Goal: Task Accomplishment & Management: Complete application form

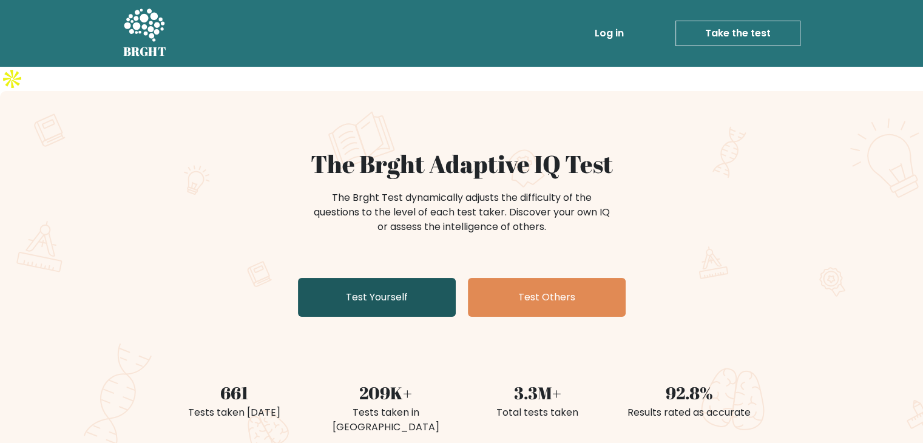
click at [398, 278] on link "Test Yourself" at bounding box center [377, 297] width 158 height 39
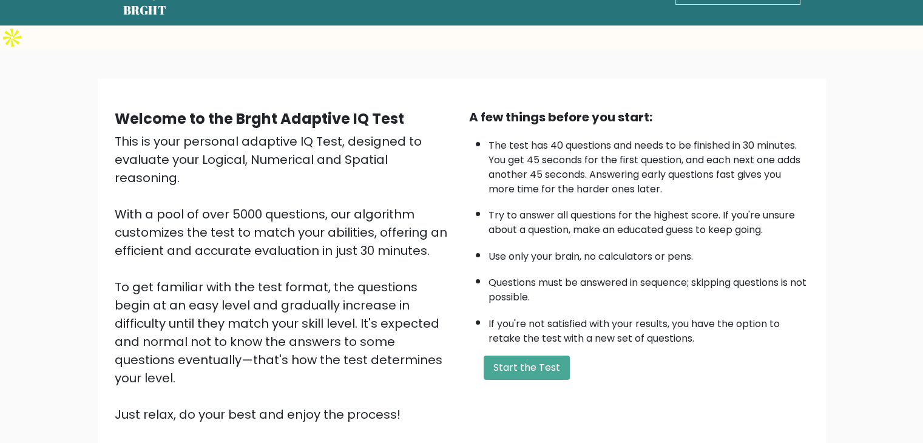
scroll to position [61, 0]
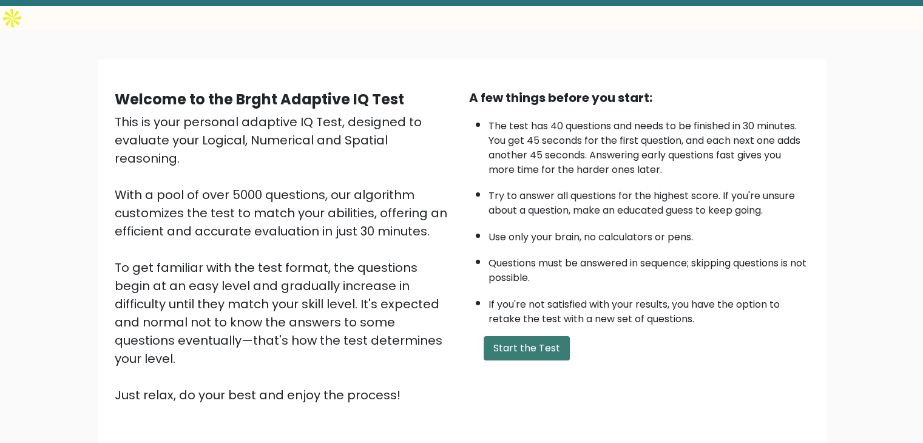
click at [545, 336] on button "Start the Test" at bounding box center [527, 348] width 86 height 24
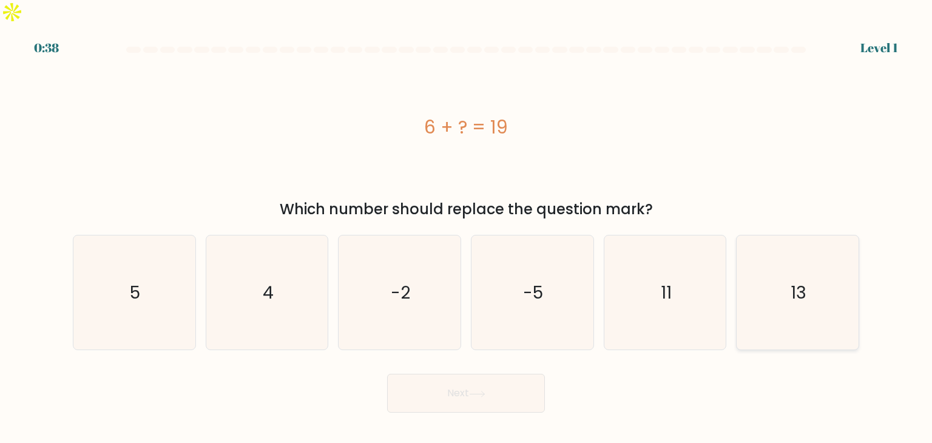
click at [821, 288] on icon "13" at bounding box center [797, 292] width 114 height 114
click at [467, 227] on input "f. 13" at bounding box center [466, 224] width 1 height 6
radio input "true"
click at [525, 377] on button "Next" at bounding box center [466, 393] width 158 height 39
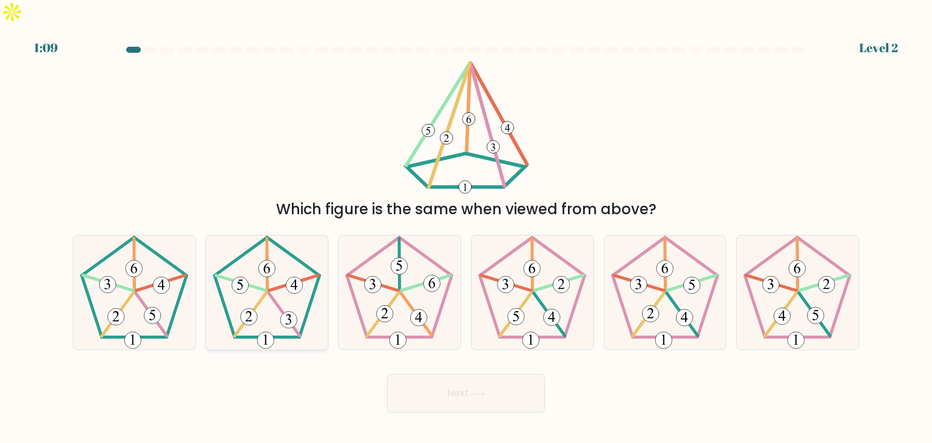
click at [285, 287] on icon at bounding box center [267, 292] width 114 height 114
click at [466, 227] on input "b." at bounding box center [466, 224] width 1 height 6
radio input "true"
click at [453, 374] on button "Next" at bounding box center [466, 393] width 158 height 39
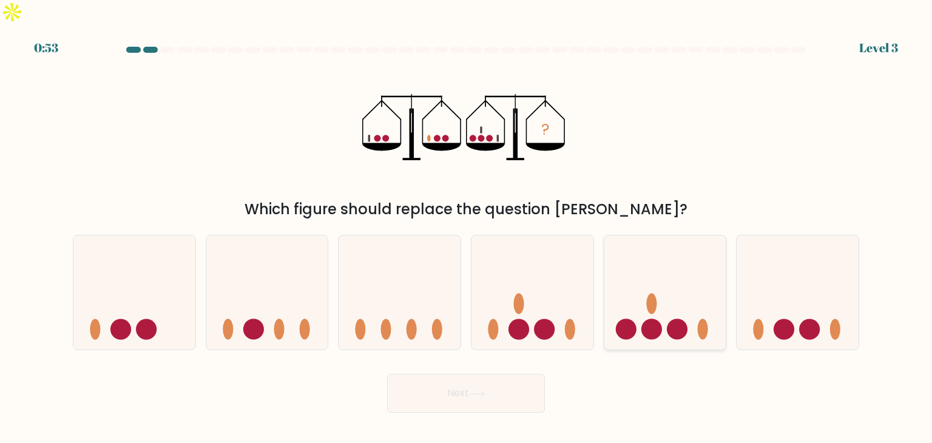
click at [675, 319] on circle at bounding box center [677, 329] width 21 height 21
click at [467, 227] on input "e." at bounding box center [466, 224] width 1 height 6
radio input "true"
click at [522, 374] on button "Next" at bounding box center [466, 393] width 158 height 39
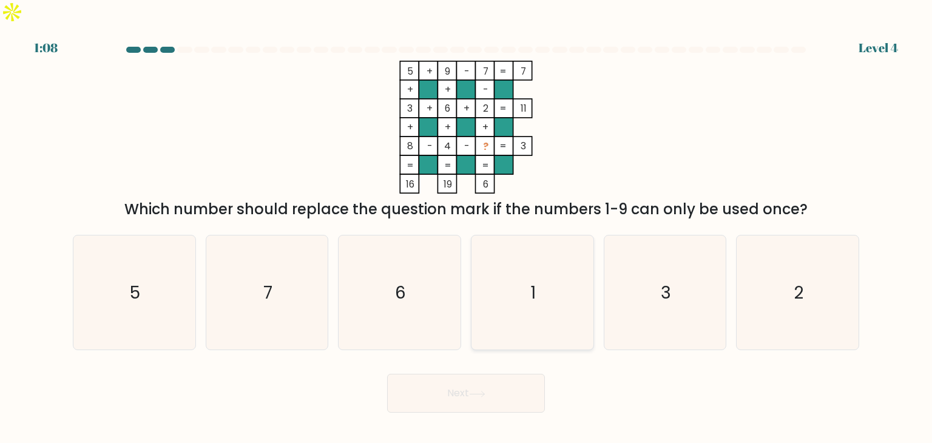
click at [538, 301] on icon "1" at bounding box center [532, 292] width 114 height 114
click at [467, 227] on input "d. 1" at bounding box center [466, 224] width 1 height 6
radio input "true"
click at [519, 377] on button "Next" at bounding box center [466, 393] width 158 height 39
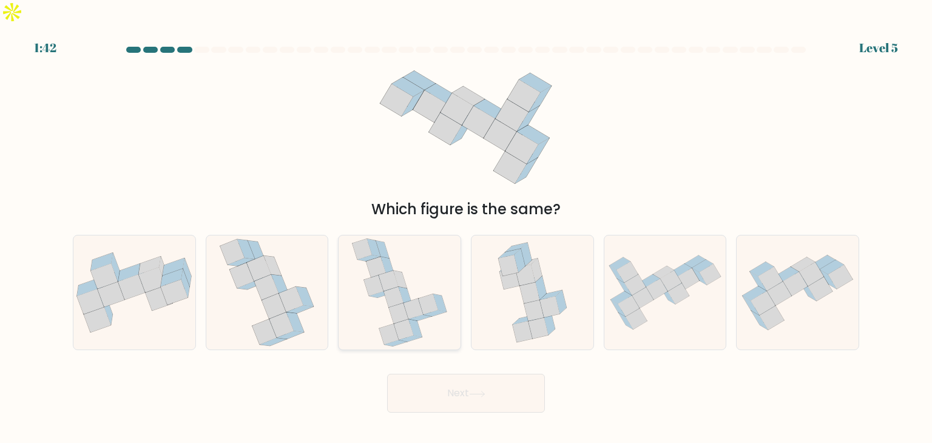
click at [400, 303] on icon at bounding box center [398, 313] width 19 height 21
click at [466, 227] on input "c." at bounding box center [466, 224] width 1 height 6
radio input "true"
drag, startPoint x: 470, startPoint y: 366, endPoint x: 483, endPoint y: 369, distance: 13.8
click at [470, 374] on button "Next" at bounding box center [466, 393] width 158 height 39
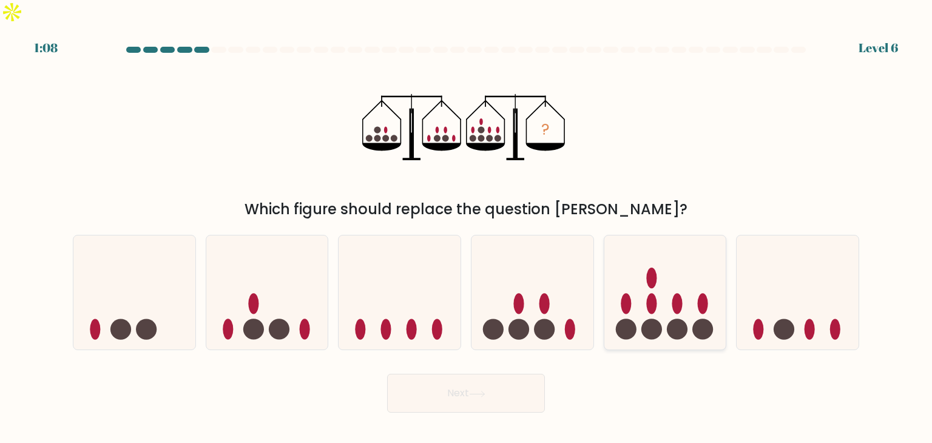
click at [669, 248] on icon at bounding box center [665, 292] width 122 height 101
click at [467, 227] on input "e." at bounding box center [466, 224] width 1 height 6
radio input "true"
click at [467, 374] on button "Next" at bounding box center [466, 393] width 158 height 39
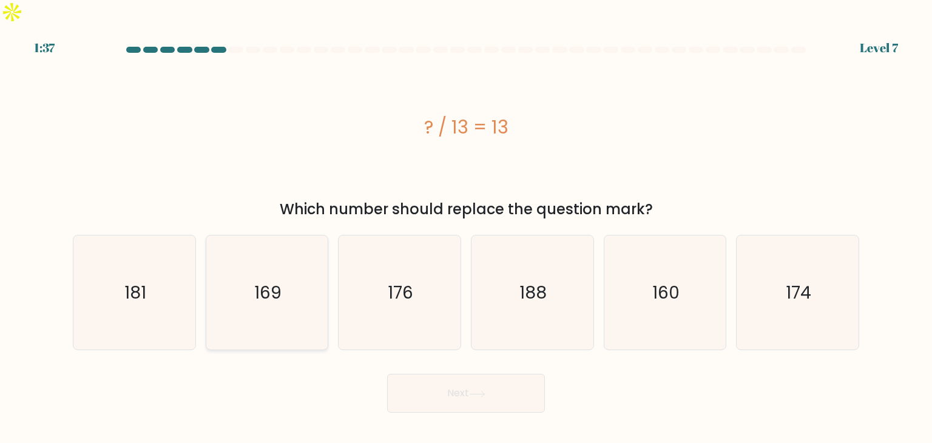
click at [292, 310] on icon "169" at bounding box center [267, 292] width 114 height 114
click at [466, 227] on input "b. 169" at bounding box center [466, 224] width 1 height 6
radio input "true"
click at [505, 374] on button "Next" at bounding box center [466, 393] width 158 height 39
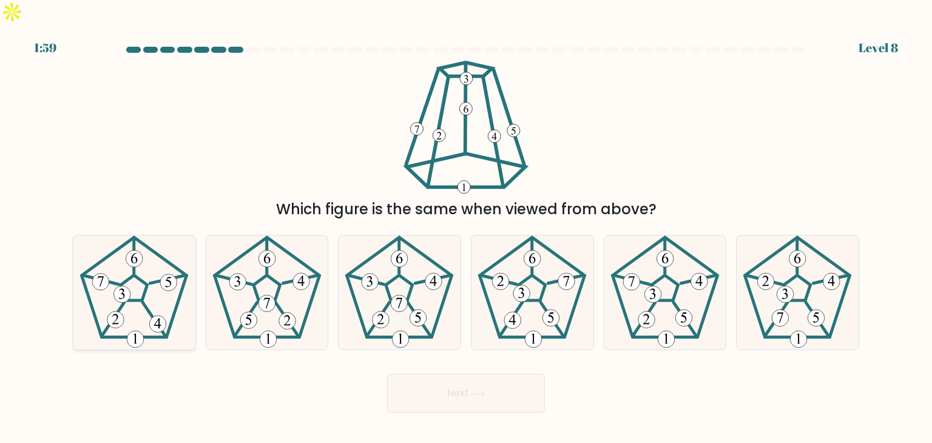
click at [141, 276] on 231 at bounding box center [134, 287] width 27 height 25
click at [466, 227] on input "a." at bounding box center [466, 224] width 1 height 6
radio input "true"
click at [489, 374] on button "Next" at bounding box center [466, 393] width 158 height 39
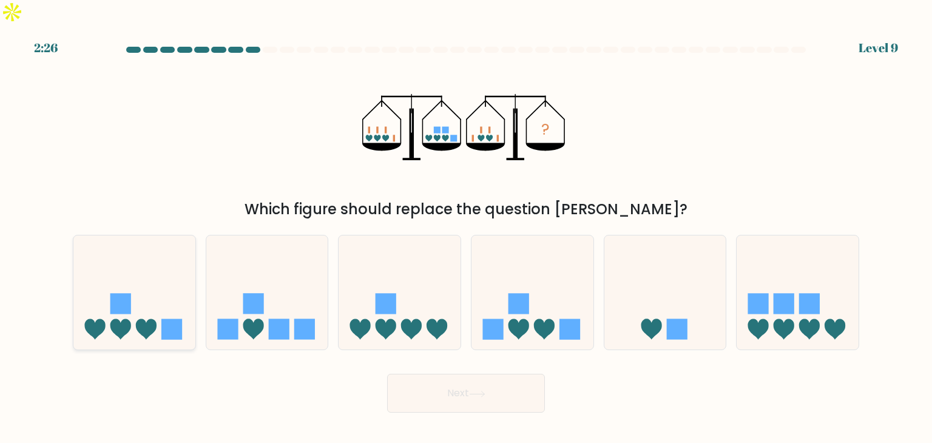
click at [123, 294] on rect at bounding box center [120, 304] width 21 height 21
click at [466, 227] on input "a." at bounding box center [466, 224] width 1 height 6
radio input "true"
click at [445, 376] on button "Next" at bounding box center [466, 393] width 158 height 39
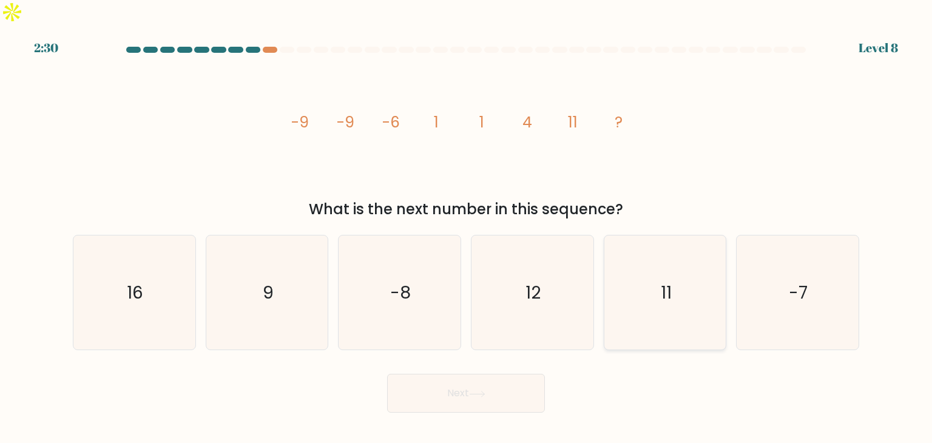
drag, startPoint x: 660, startPoint y: 262, endPoint x: 645, endPoint y: 291, distance: 32.8
click at [660, 262] on icon "11" at bounding box center [665, 292] width 114 height 114
click at [467, 227] on input "e. 11" at bounding box center [466, 224] width 1 height 6
radio input "true"
click at [476, 378] on button "Next" at bounding box center [466, 393] width 158 height 39
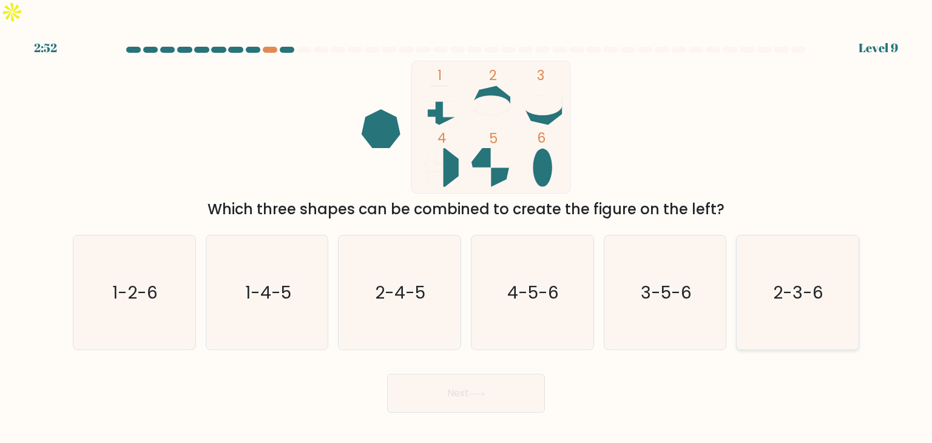
click at [789, 280] on text "2-3-6" at bounding box center [798, 292] width 50 height 24
click at [467, 227] on input "f. 2-3-6" at bounding box center [466, 224] width 1 height 6
radio input "true"
click at [515, 374] on button "Next" at bounding box center [466, 393] width 158 height 39
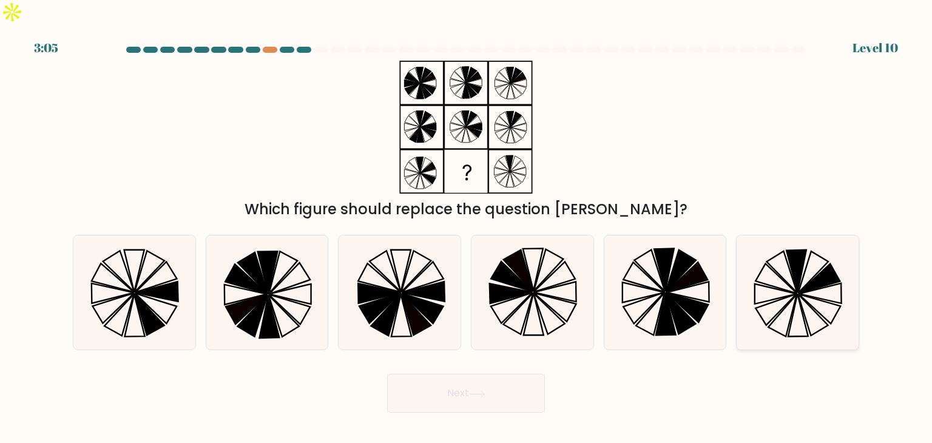
click at [740, 250] on div at bounding box center [797, 292] width 123 height 115
click at [467, 227] on input "f." at bounding box center [466, 224] width 1 height 6
radio input "true"
click at [522, 374] on button "Next" at bounding box center [466, 393] width 158 height 39
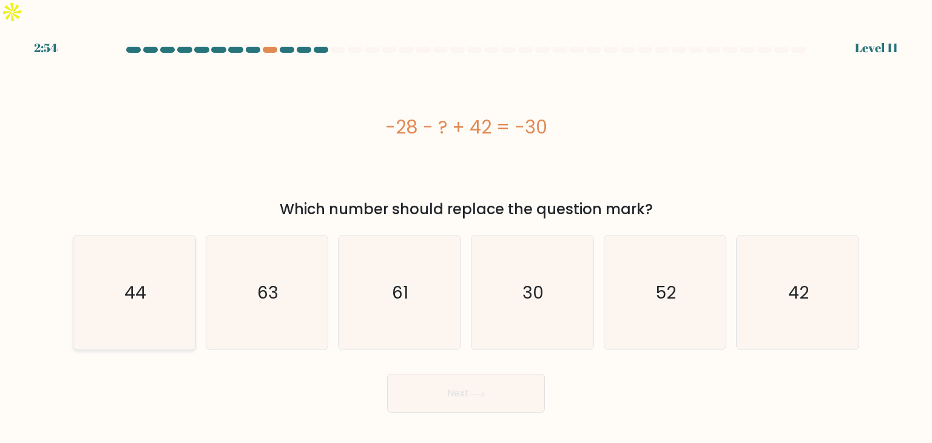
click at [152, 276] on icon "44" at bounding box center [134, 292] width 114 height 114
click at [466, 227] on input "a. 44" at bounding box center [466, 224] width 1 height 6
radio input "true"
click at [473, 374] on button "Next" at bounding box center [466, 393] width 158 height 39
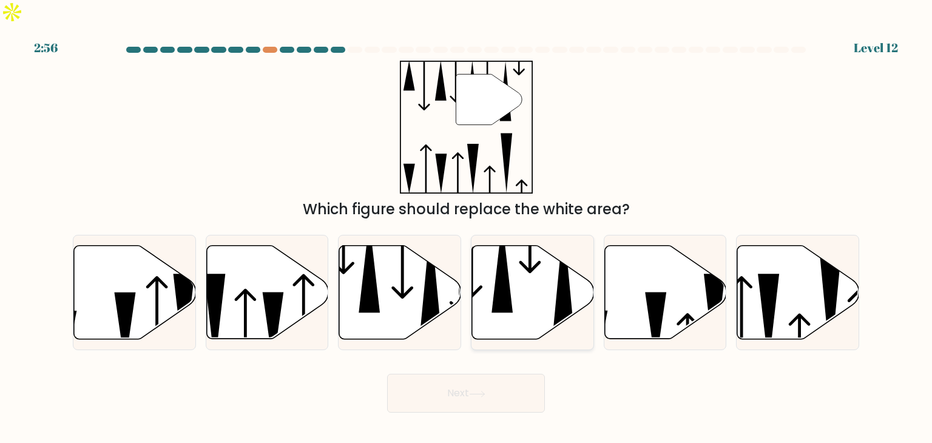
click at [502, 280] on icon at bounding box center [501, 266] width 21 height 92
click at [467, 227] on input "d." at bounding box center [466, 224] width 1 height 6
radio input "true"
click at [380, 277] on icon at bounding box center [400, 292] width 122 height 93
click at [466, 227] on input "c." at bounding box center [466, 224] width 1 height 6
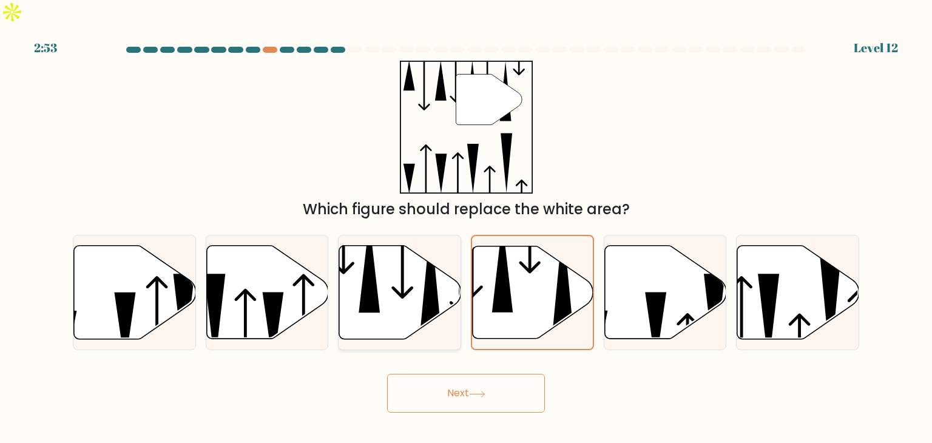
radio input "true"
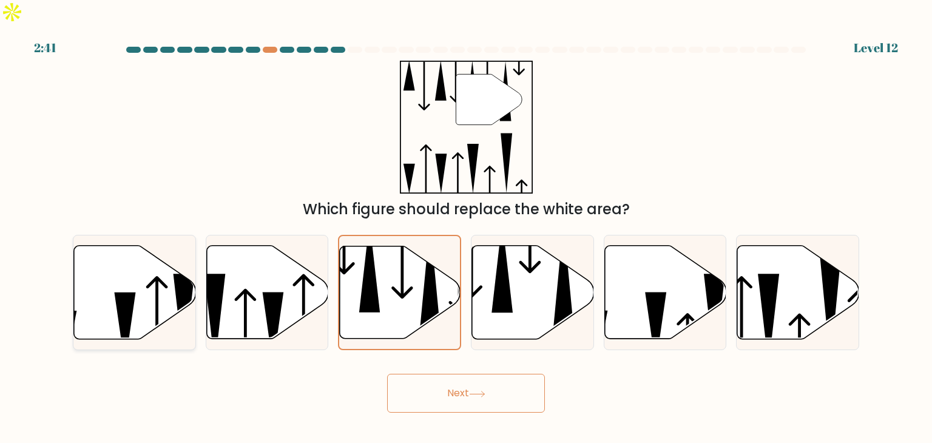
click at [147, 265] on icon at bounding box center [135, 292] width 122 height 93
click at [466, 227] on input "a." at bounding box center [466, 224] width 1 height 6
radio input "true"
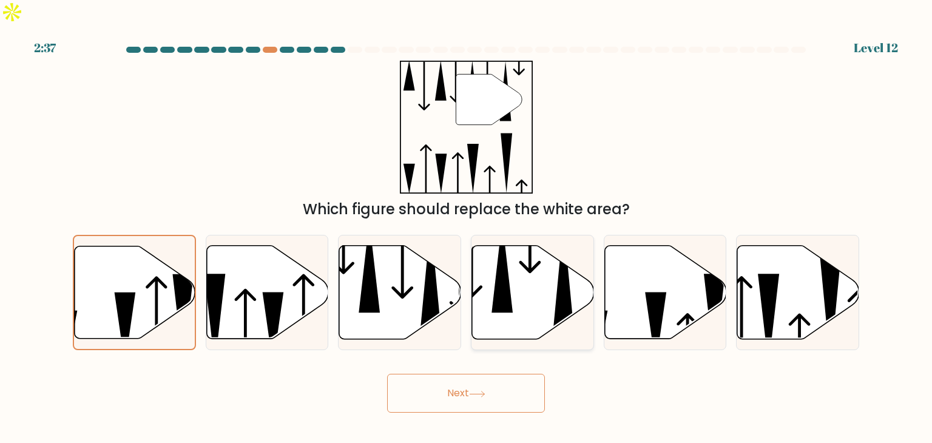
click at [531, 266] on icon at bounding box center [533, 292] width 122 height 93
click at [467, 227] on input "d." at bounding box center [466, 224] width 1 height 6
radio input "true"
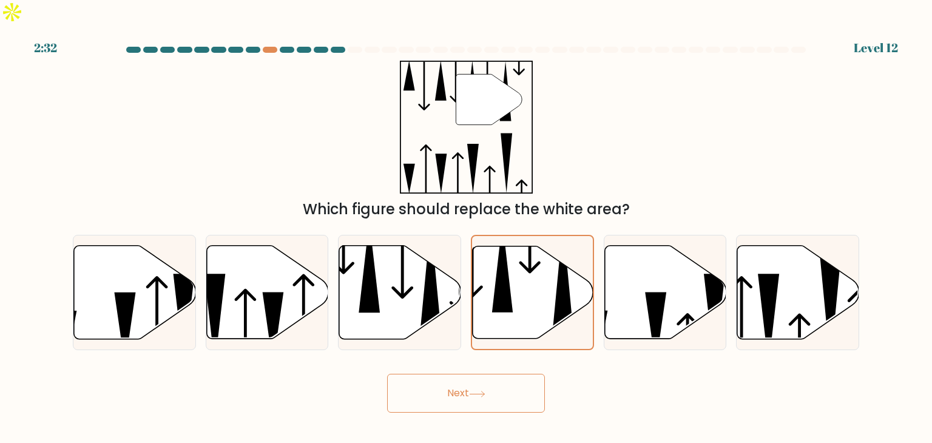
click at [490, 376] on button "Next" at bounding box center [466, 393] width 158 height 39
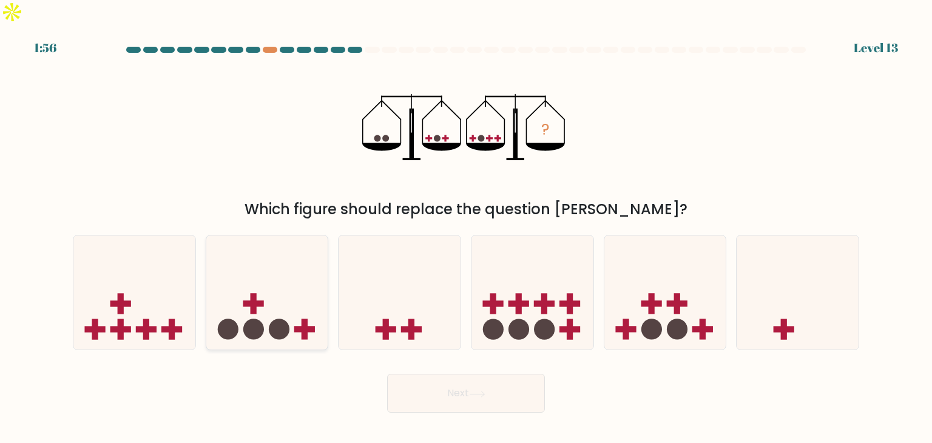
click at [251, 291] on icon at bounding box center [267, 292] width 122 height 101
click at [466, 227] on input "b." at bounding box center [466, 224] width 1 height 6
radio input "true"
click at [487, 386] on button "Next" at bounding box center [466, 393] width 158 height 39
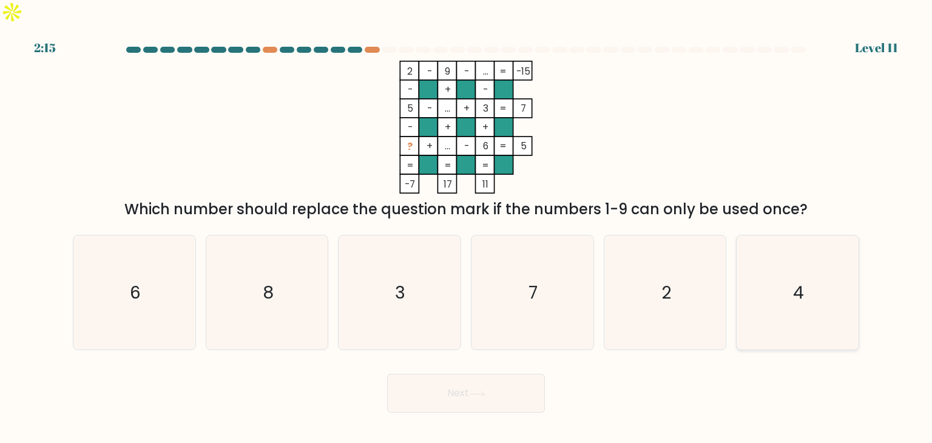
click at [794, 280] on text "4" at bounding box center [798, 292] width 11 height 24
click at [467, 227] on input "f. 4" at bounding box center [466, 224] width 1 height 6
radio input "true"
click at [476, 385] on button "Next" at bounding box center [466, 393] width 158 height 39
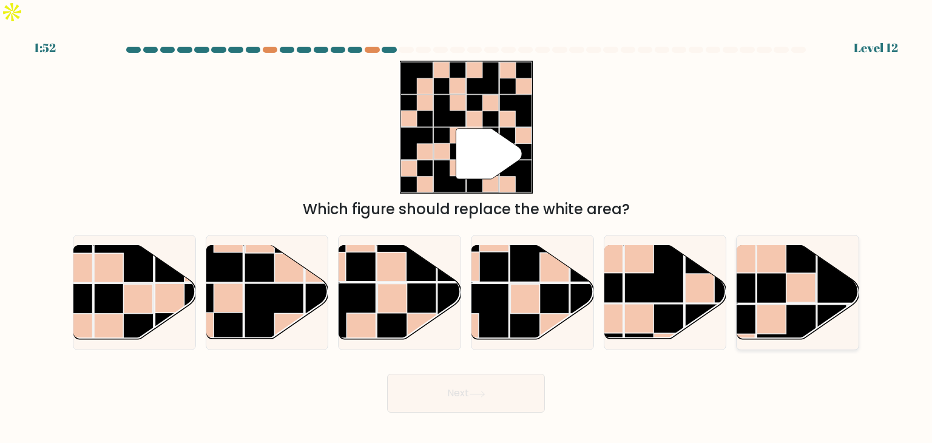
click at [785, 255] on rect at bounding box center [785, 272] width 59 height 59
click at [467, 227] on input "f." at bounding box center [466, 224] width 1 height 6
radio input "true"
click at [650, 264] on rect at bounding box center [653, 272] width 59 height 59
click at [467, 227] on input "e." at bounding box center [466, 224] width 1 height 6
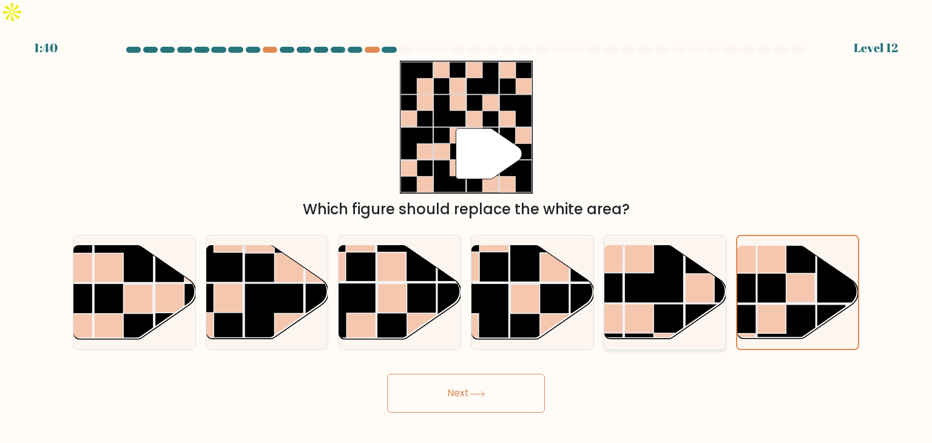
radio input "true"
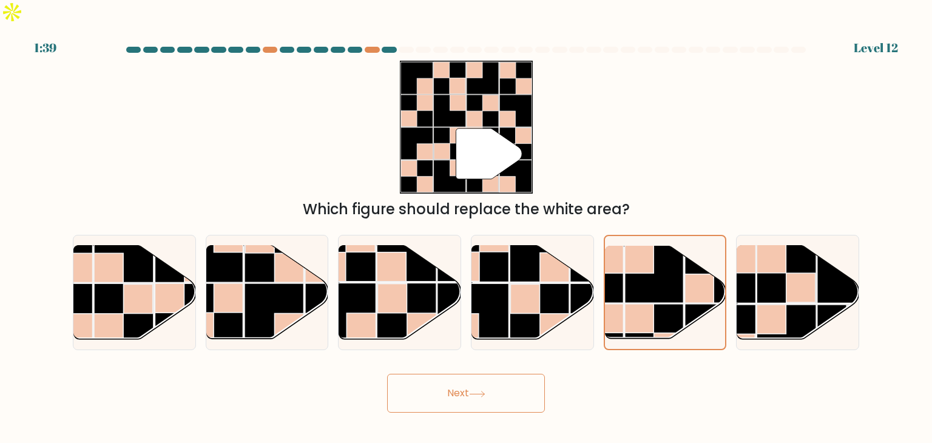
click at [479, 376] on button "Next" at bounding box center [466, 393] width 158 height 39
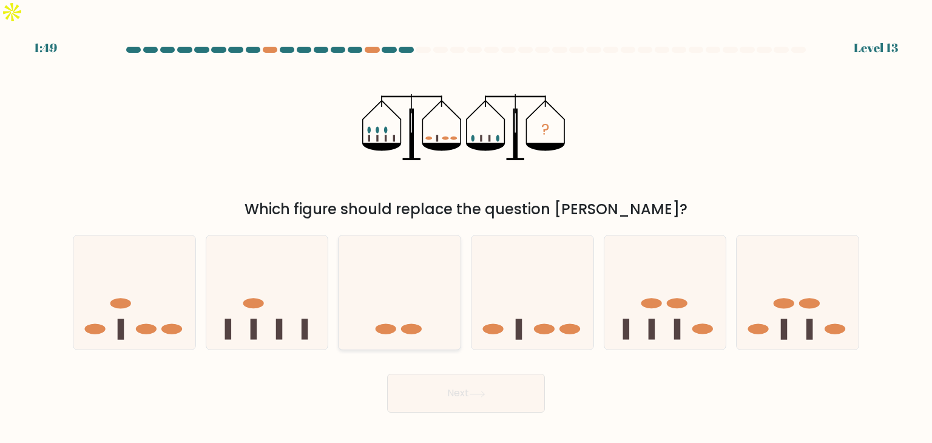
click at [371, 249] on icon at bounding box center [400, 292] width 122 height 101
click at [466, 227] on input "c." at bounding box center [466, 224] width 1 height 6
radio input "true"
click at [278, 263] on icon at bounding box center [267, 292] width 122 height 101
click at [466, 227] on input "b." at bounding box center [466, 224] width 1 height 6
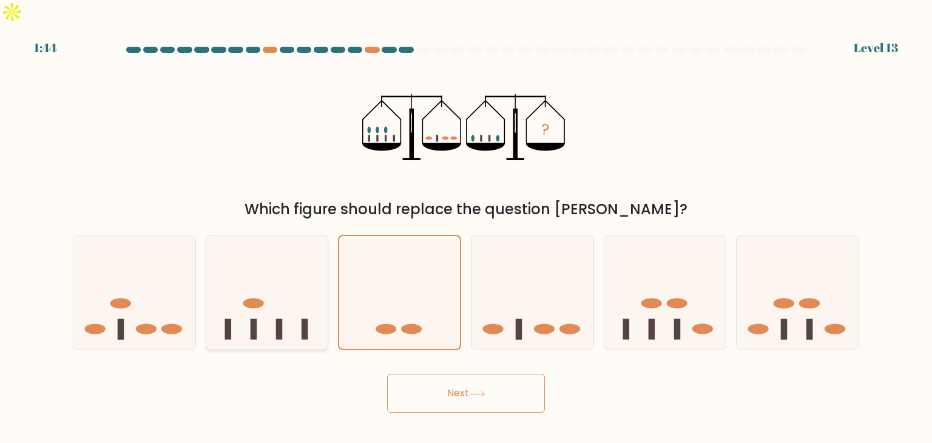
radio input "true"
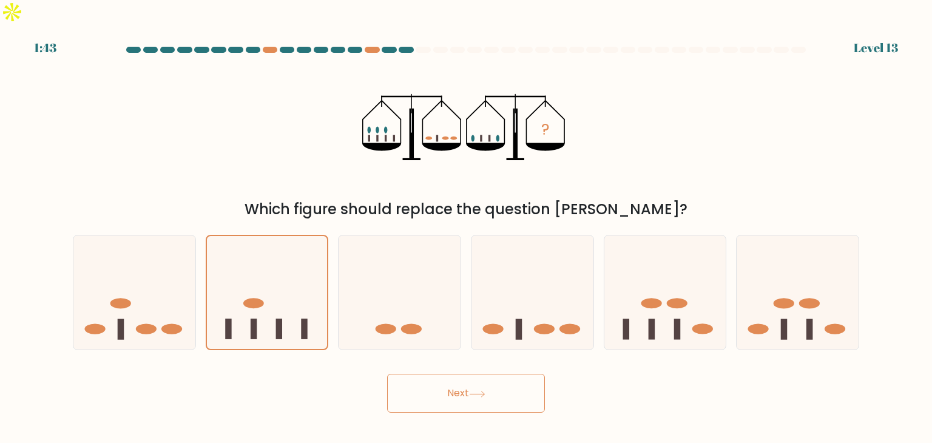
click at [469, 374] on button "Next" at bounding box center [466, 393] width 158 height 39
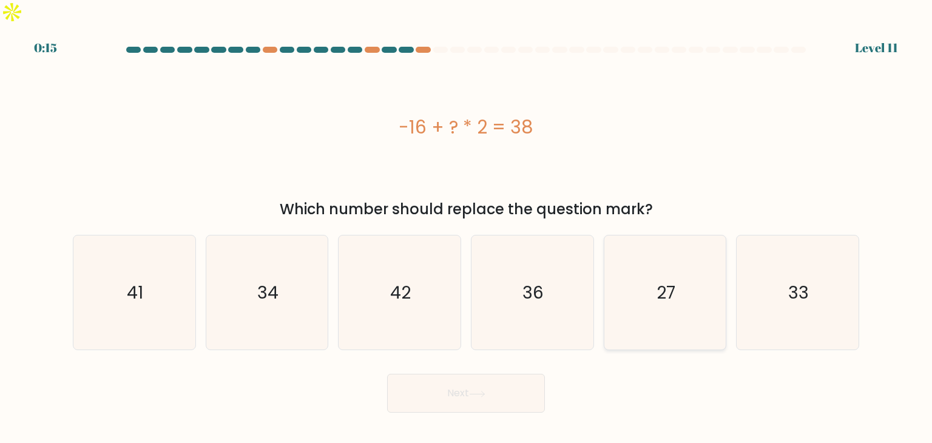
click at [665, 280] on text "27" at bounding box center [665, 292] width 19 height 24
click at [467, 227] on input "e. 27" at bounding box center [466, 224] width 1 height 6
radio input "true"
click at [529, 385] on button "Next" at bounding box center [466, 393] width 158 height 39
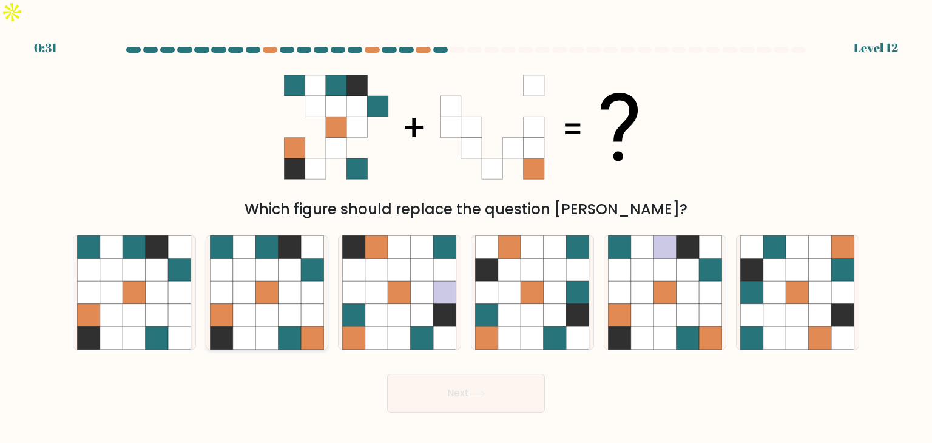
click at [312, 327] on icon at bounding box center [312, 338] width 23 height 23
click at [466, 227] on input "b." at bounding box center [466, 224] width 1 height 6
radio input "true"
click at [534, 377] on button "Next" at bounding box center [466, 393] width 158 height 39
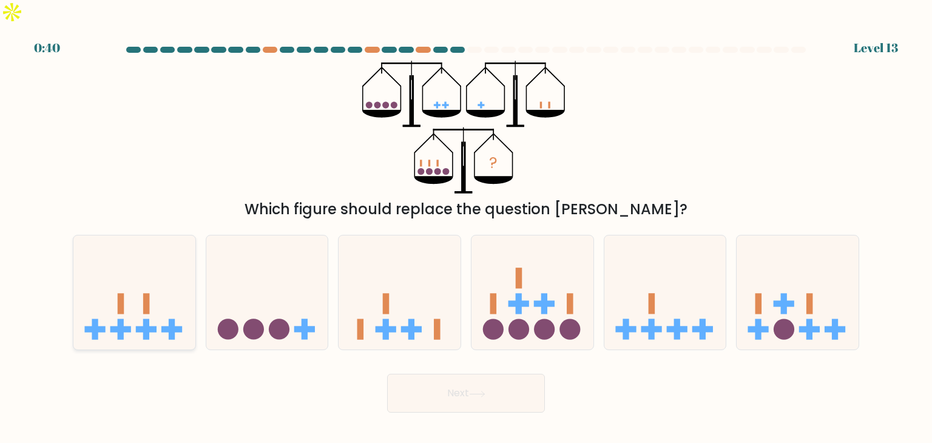
click at [136, 278] on icon at bounding box center [134, 292] width 122 height 101
click at [466, 227] on input "a." at bounding box center [466, 224] width 1 height 6
radio input "true"
click at [504, 374] on button "Next" at bounding box center [466, 393] width 158 height 39
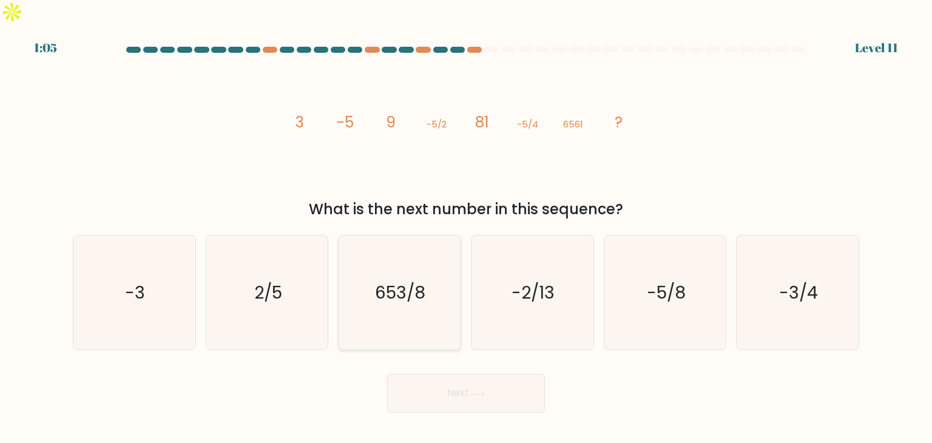
click at [386, 280] on text "653/8" at bounding box center [401, 292] width 50 height 24
click at [466, 227] on input "c. 653/8" at bounding box center [466, 224] width 1 height 6
radio input "true"
click at [519, 374] on button "Next" at bounding box center [466, 393] width 158 height 39
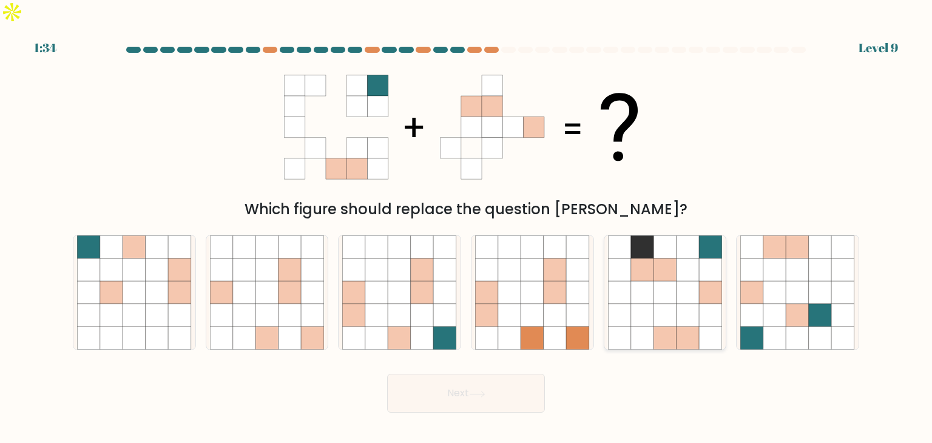
click at [652, 281] on icon at bounding box center [642, 292] width 23 height 23
click at [467, 227] on input "e." at bounding box center [466, 224] width 1 height 6
radio input "true"
click at [496, 374] on button "Next" at bounding box center [466, 393] width 158 height 39
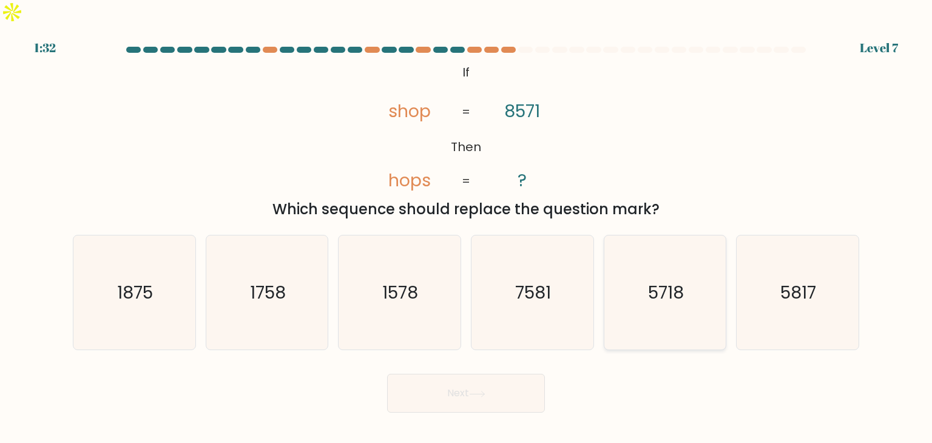
click at [694, 271] on icon "5718" at bounding box center [665, 292] width 114 height 114
click at [467, 227] on input "e. 5718" at bounding box center [466, 224] width 1 height 6
radio input "true"
click at [505, 374] on button "Next" at bounding box center [466, 393] width 158 height 39
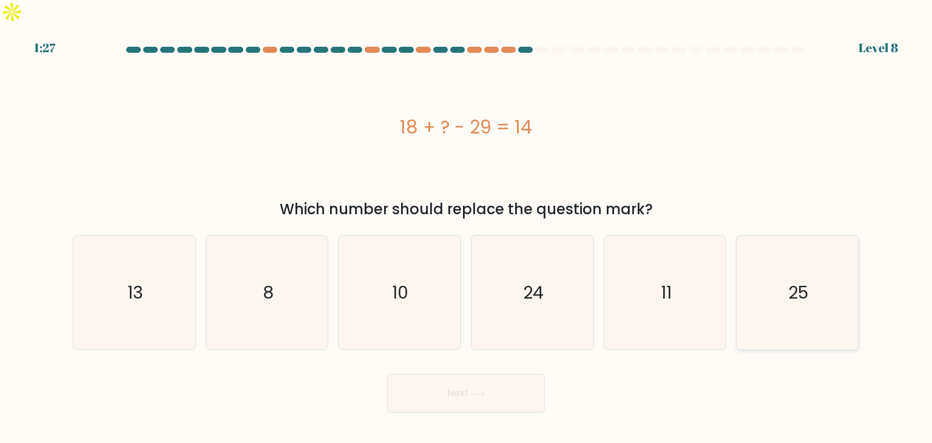
click at [806, 280] on text "25" at bounding box center [799, 292] width 20 height 24
click at [467, 227] on input "f. 25" at bounding box center [466, 224] width 1 height 6
radio input "true"
click at [175, 277] on icon "13" at bounding box center [134, 292] width 114 height 114
click at [466, 227] on input "a. 13" at bounding box center [466, 224] width 1 height 6
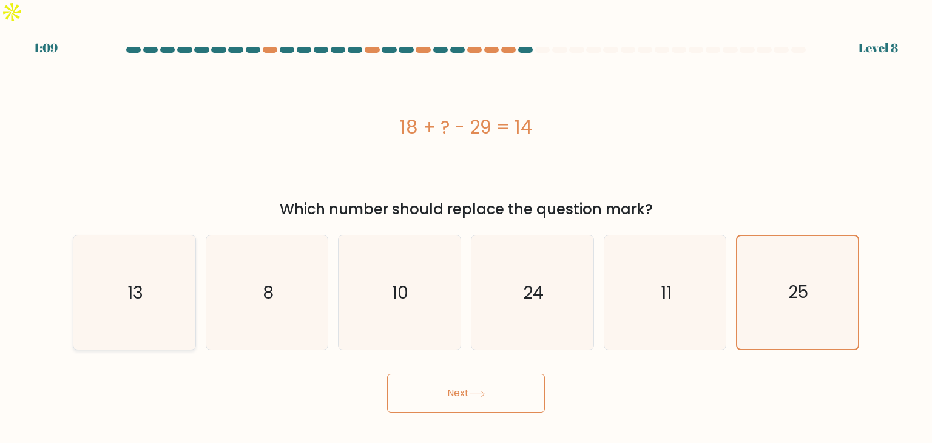
radio input "true"
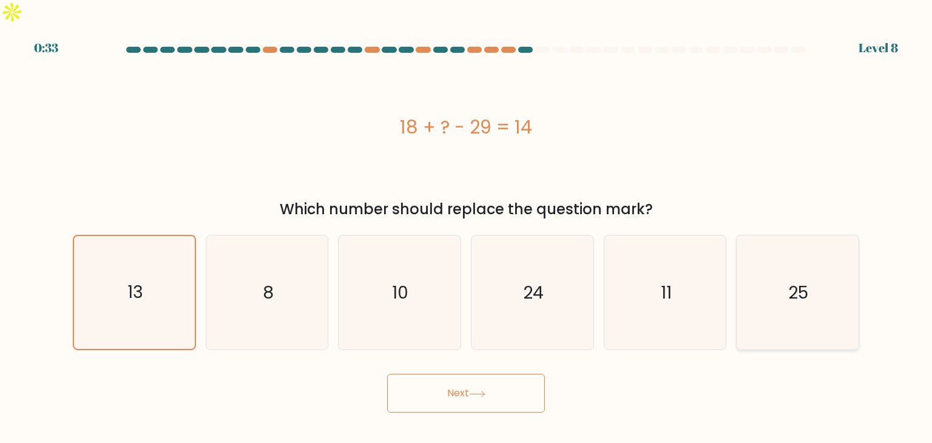
click at [740, 262] on icon "25" at bounding box center [797, 292] width 114 height 114
click at [467, 227] on input "f. 25" at bounding box center [466, 224] width 1 height 6
radio input "true"
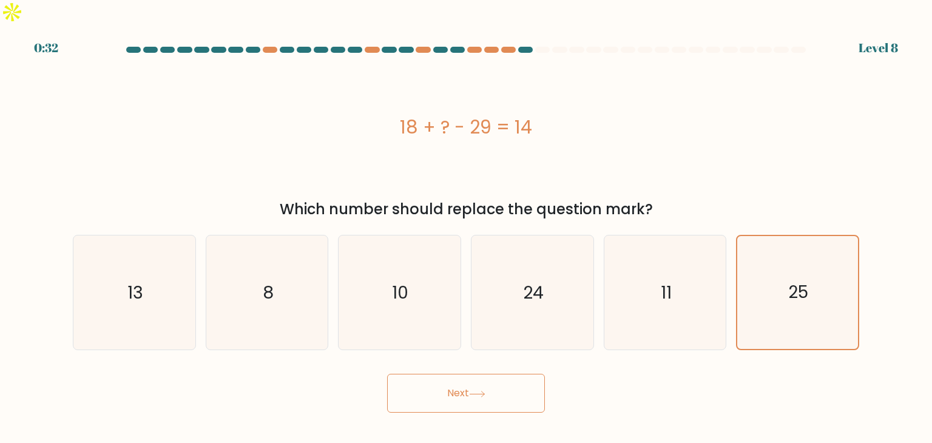
click at [517, 377] on button "Next" at bounding box center [466, 393] width 158 height 39
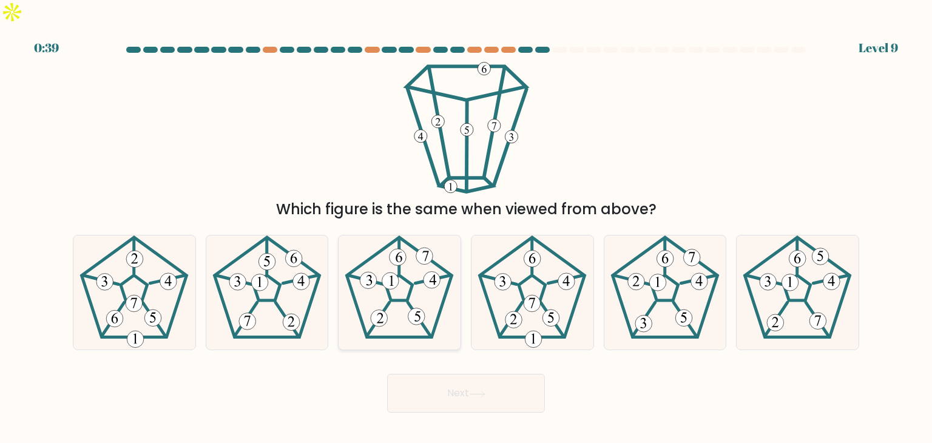
click at [420, 269] on icon at bounding box center [399, 292] width 114 height 114
click at [466, 227] on input "c." at bounding box center [466, 224] width 1 height 6
radio input "true"
click at [482, 374] on button "Next" at bounding box center [466, 393] width 158 height 39
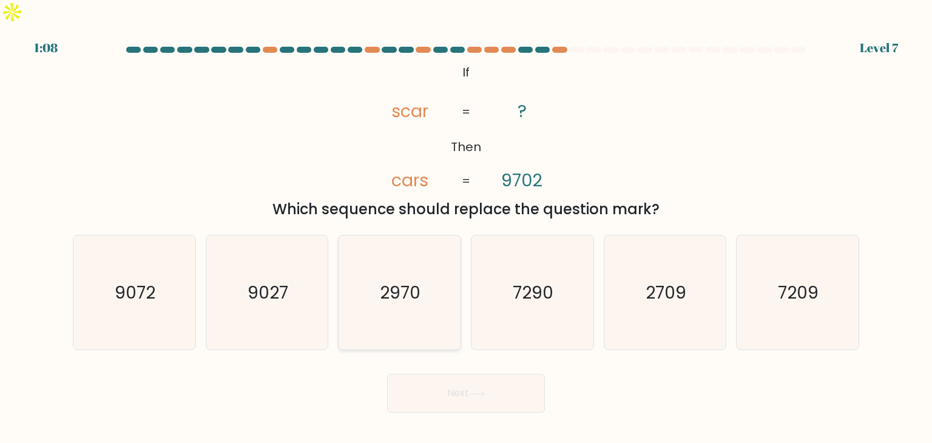
click at [397, 280] on text "2970" at bounding box center [400, 292] width 41 height 24
click at [466, 227] on input "c. 2970" at bounding box center [466, 224] width 1 height 6
radio input "true"
click at [473, 374] on button "Next" at bounding box center [466, 393] width 158 height 39
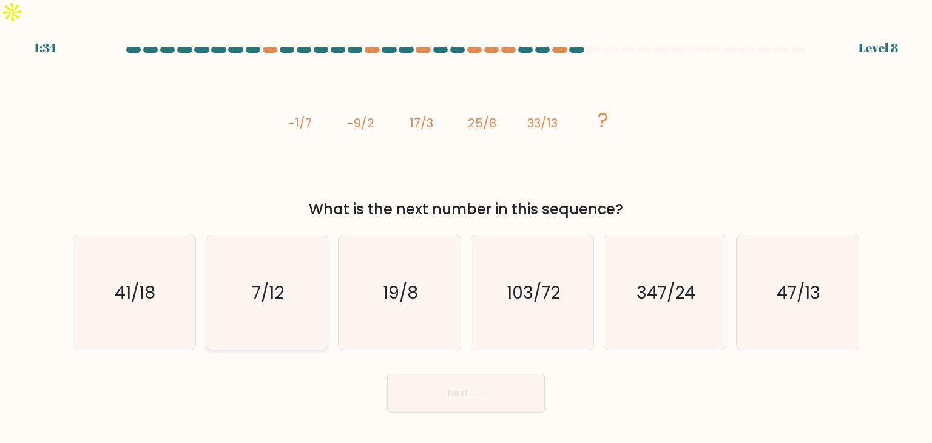
click at [266, 280] on text "7/12" at bounding box center [268, 292] width 32 height 24
click at [466, 227] on input "b. 7/12" at bounding box center [466, 224] width 1 height 6
radio input "true"
click at [659, 280] on text "347/24" at bounding box center [665, 292] width 59 height 24
click at [467, 227] on input "e. 347/24" at bounding box center [466, 224] width 1 height 6
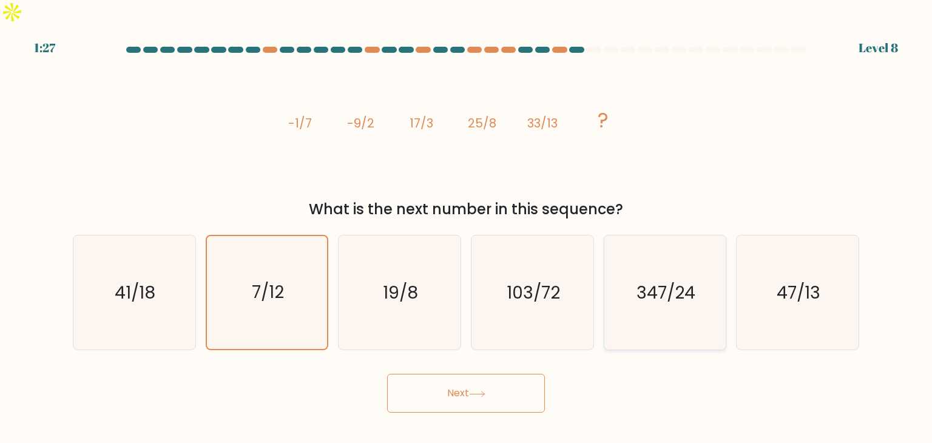
radio input "true"
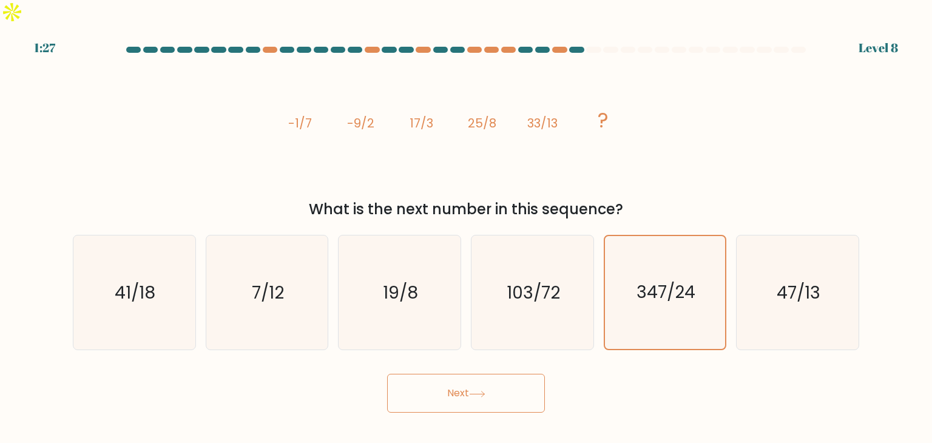
click at [502, 377] on button "Next" at bounding box center [466, 393] width 158 height 39
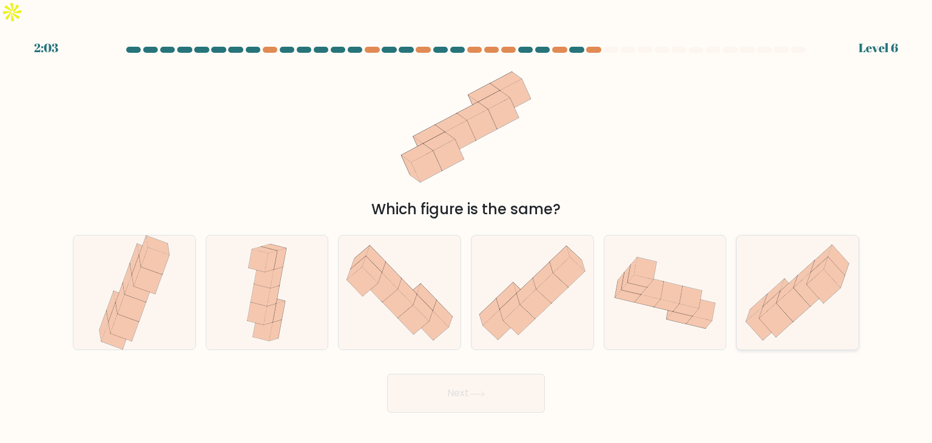
click at [789, 292] on icon at bounding box center [793, 305] width 33 height 34
click at [467, 227] on input "f." at bounding box center [466, 224] width 1 height 6
radio input "true"
drag, startPoint x: 527, startPoint y: 391, endPoint x: 532, endPoint y: 378, distance: 13.9
click at [526, 391] on body "2:02 Level 6" at bounding box center [466, 221] width 932 height 443
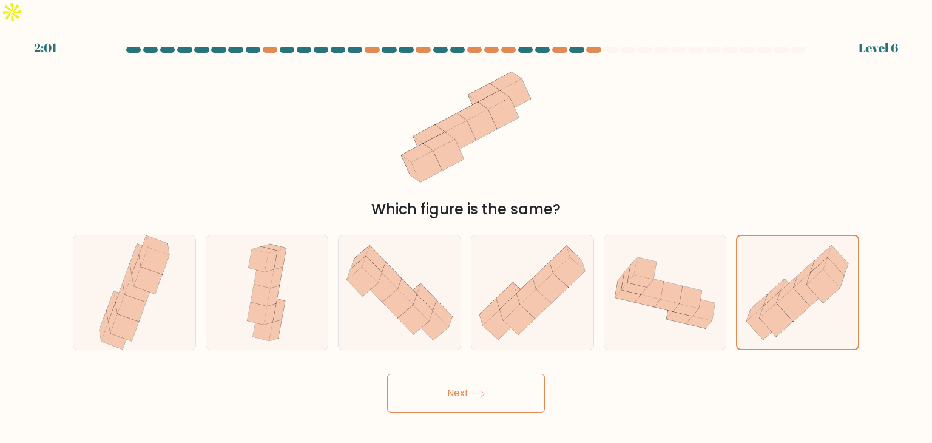
click at [536, 374] on button "Next" at bounding box center [466, 393] width 158 height 39
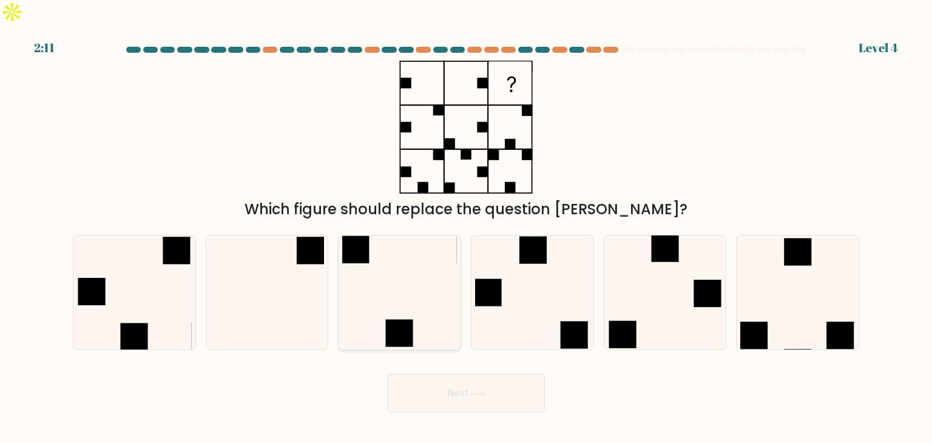
click at [423, 296] on icon at bounding box center [399, 292] width 114 height 114
click at [466, 227] on input "c." at bounding box center [466, 224] width 1 height 6
radio input "true"
click at [461, 379] on button "Next" at bounding box center [466, 393] width 158 height 39
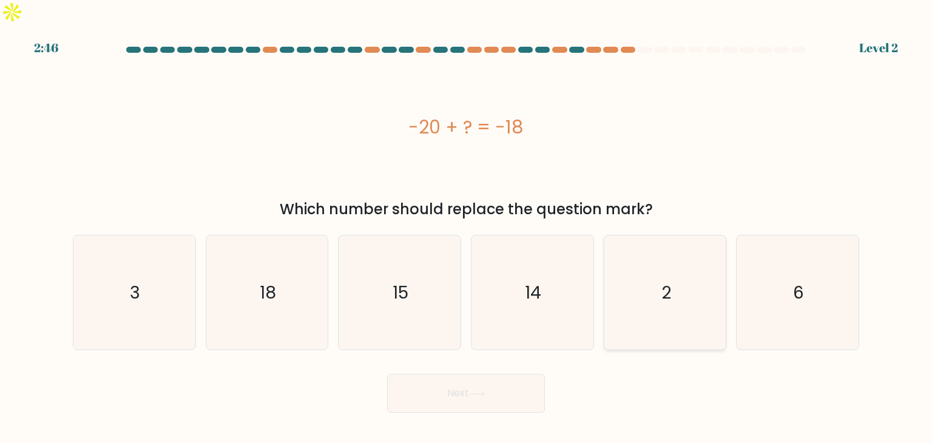
click at [696, 277] on icon "2" at bounding box center [665, 292] width 114 height 114
click at [467, 227] on input "e. 2" at bounding box center [466, 224] width 1 height 6
radio input "true"
click at [534, 374] on button "Next" at bounding box center [466, 393] width 158 height 39
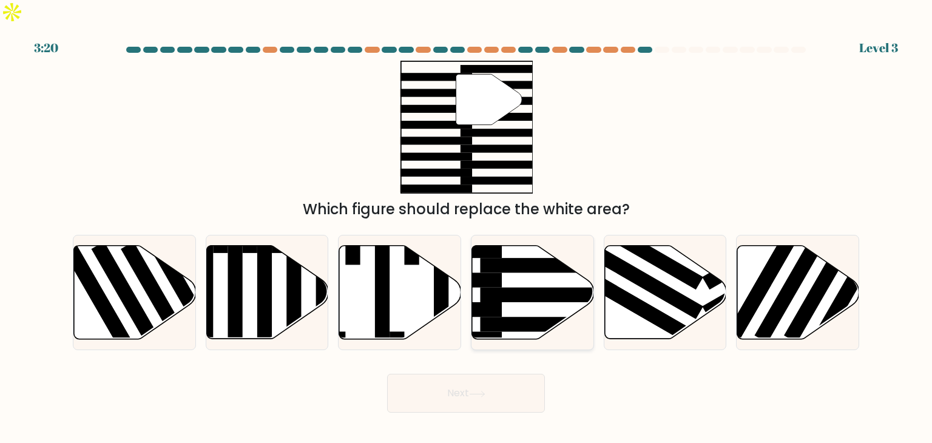
click at [527, 258] on rect at bounding box center [546, 265] width 132 height 15
click at [467, 227] on input "d." at bounding box center [466, 224] width 1 height 6
radio input "true"
click at [505, 374] on button "Next" at bounding box center [466, 393] width 158 height 39
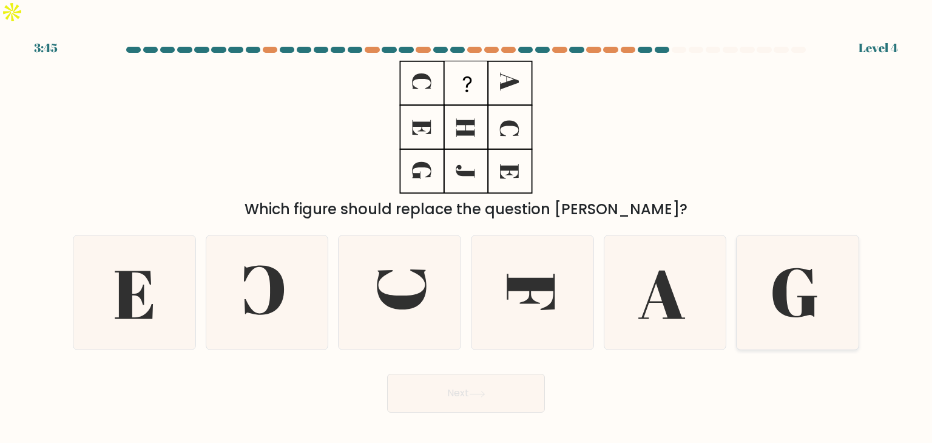
click at [809, 257] on icon at bounding box center [797, 292] width 114 height 114
click at [467, 227] on input "f." at bounding box center [466, 224] width 1 height 6
radio input "true"
click at [528, 374] on button "Next" at bounding box center [466, 393] width 158 height 39
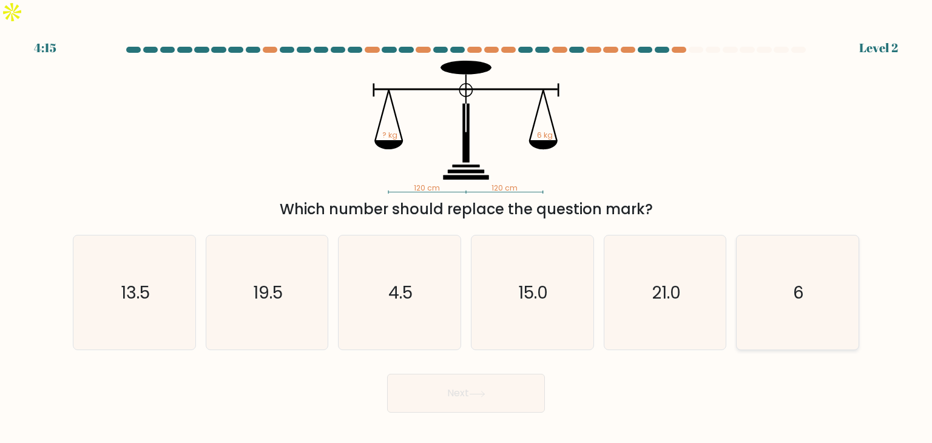
click at [795, 280] on text "6" at bounding box center [798, 292] width 11 height 24
click at [467, 227] on input "f. 6" at bounding box center [466, 224] width 1 height 6
radio input "true"
click at [529, 383] on button "Next" at bounding box center [466, 393] width 158 height 39
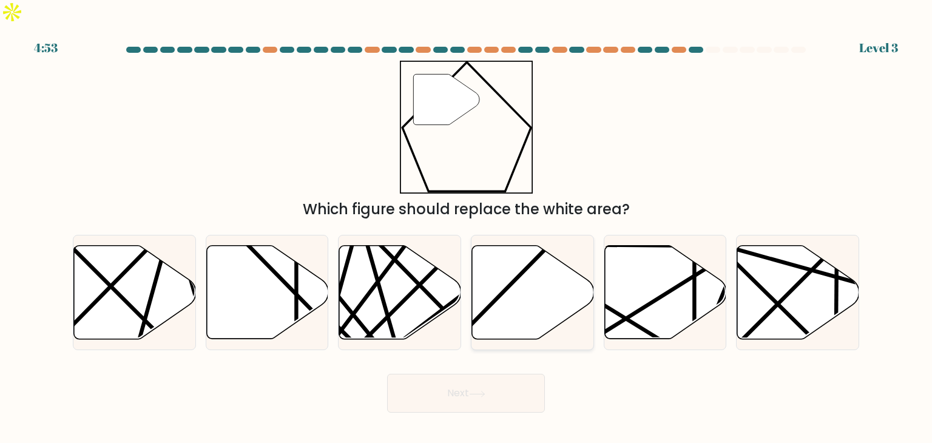
click at [529, 253] on icon at bounding box center [533, 292] width 122 height 93
click at [467, 227] on input "d." at bounding box center [466, 224] width 1 height 6
radio input "true"
click at [524, 379] on button "Next" at bounding box center [466, 393] width 158 height 39
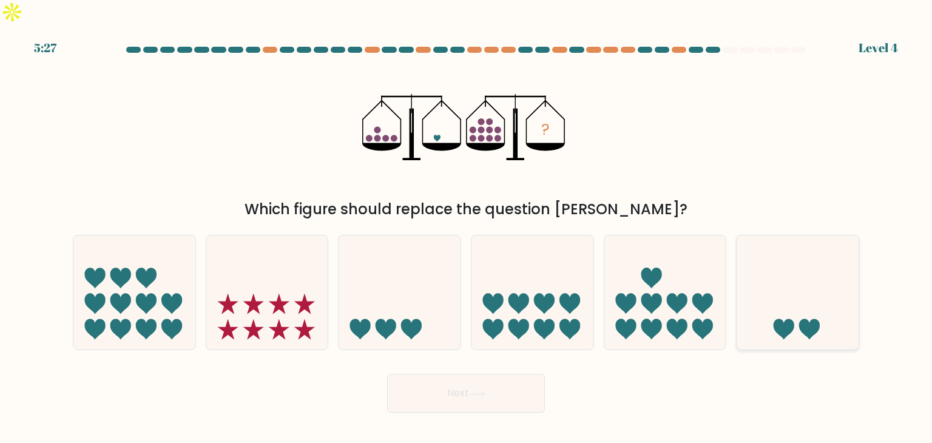
click at [823, 297] on icon at bounding box center [797, 292] width 122 height 101
click at [467, 227] on input "f." at bounding box center [466, 224] width 1 height 6
radio input "true"
drag, startPoint x: 485, startPoint y: 371, endPoint x: 518, endPoint y: 379, distance: 33.7
click at [491, 374] on button "Next" at bounding box center [466, 393] width 158 height 39
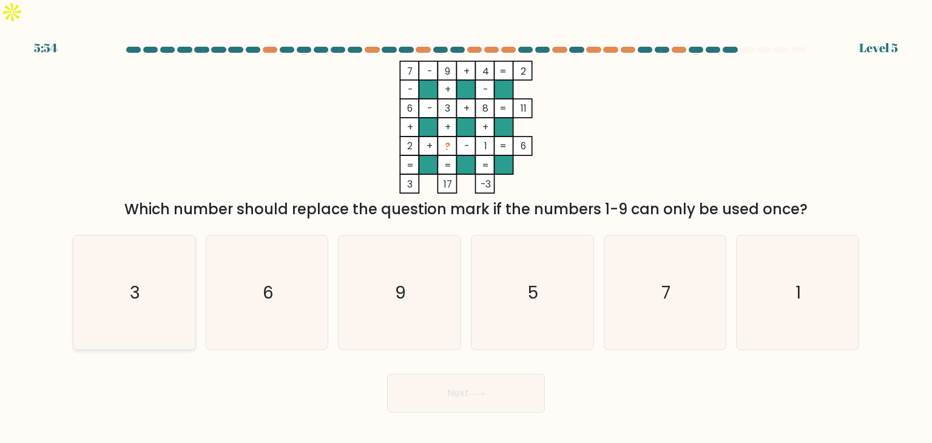
click at [182, 264] on icon "3" at bounding box center [134, 292] width 114 height 114
click at [466, 227] on input "a. 3" at bounding box center [466, 224] width 1 height 6
radio input "true"
click at [526, 225] on div "a. 3 b. 6 c. 9 d." at bounding box center [466, 287] width 796 height 125
click at [525, 269] on icon "5" at bounding box center [532, 292] width 114 height 114
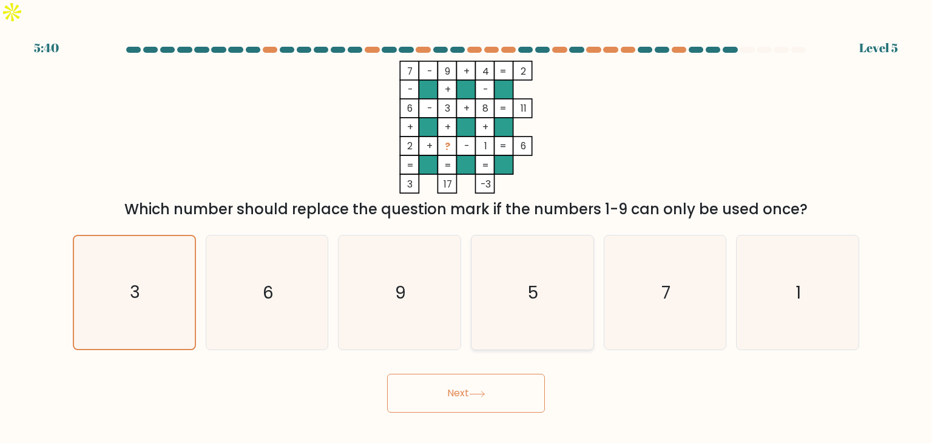
click at [467, 227] on input "d. 5" at bounding box center [466, 224] width 1 height 6
radio input "true"
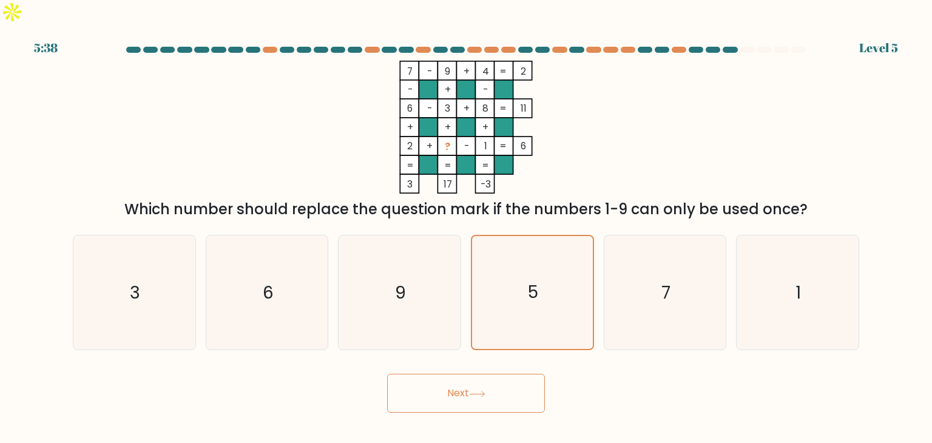
click at [505, 374] on button "Next" at bounding box center [466, 393] width 158 height 39
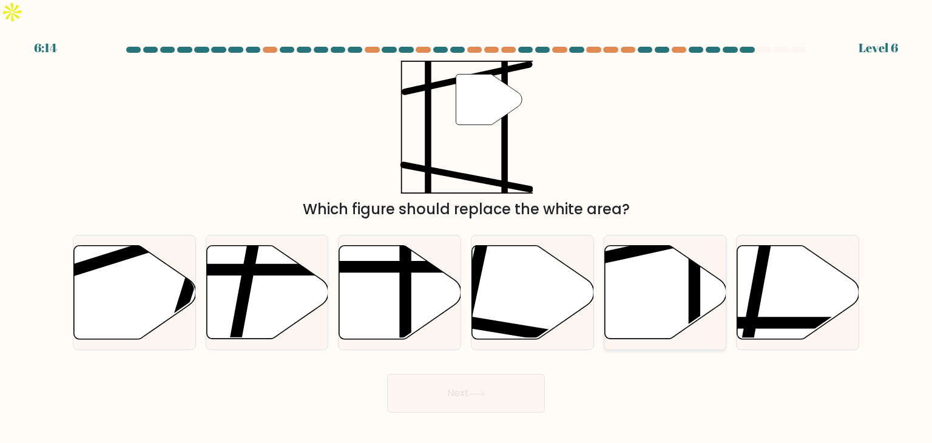
click at [654, 285] on icon at bounding box center [665, 292] width 122 height 93
click at [467, 227] on input "e." at bounding box center [466, 224] width 1 height 6
radio input "true"
click at [492, 374] on button "Next" at bounding box center [466, 393] width 158 height 39
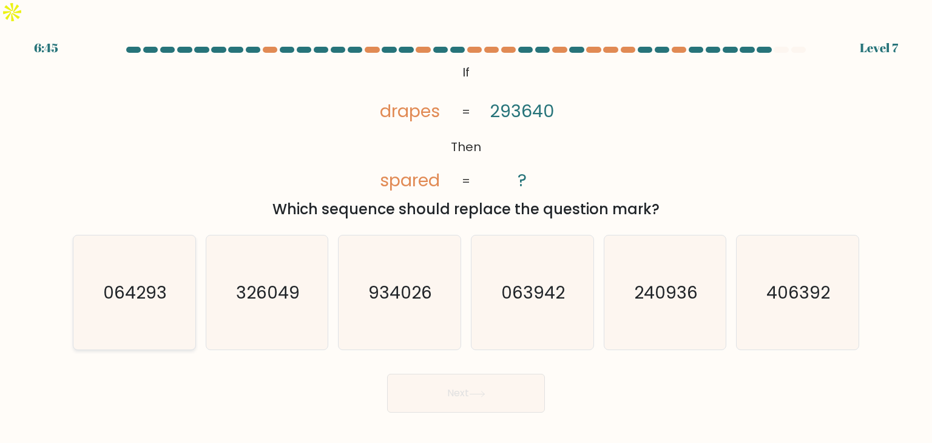
click at [83, 275] on icon "064293" at bounding box center [134, 292] width 114 height 114
click at [466, 227] on input "a. 064293" at bounding box center [466, 224] width 1 height 6
radio input "true"
click at [436, 374] on button "Next" at bounding box center [466, 393] width 158 height 39
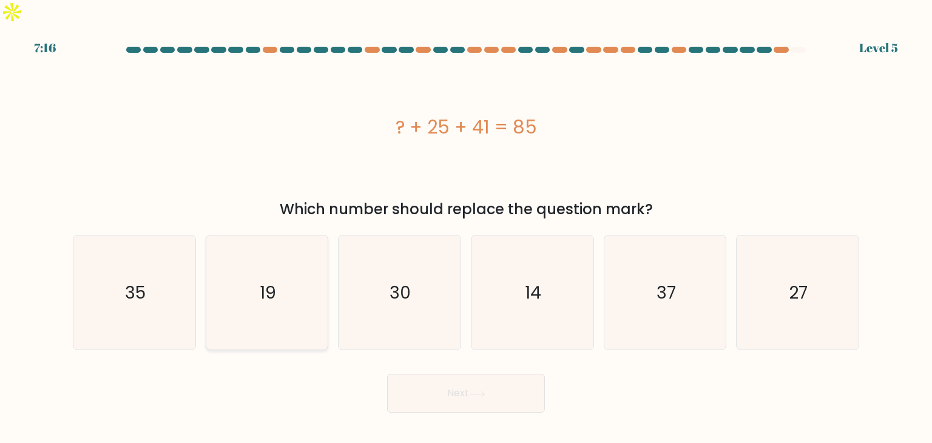
click at [256, 248] on icon "19" at bounding box center [267, 292] width 114 height 114
click at [466, 227] on input "b. 19" at bounding box center [466, 224] width 1 height 6
radio input "true"
click at [442, 374] on button "Next" at bounding box center [466, 393] width 158 height 39
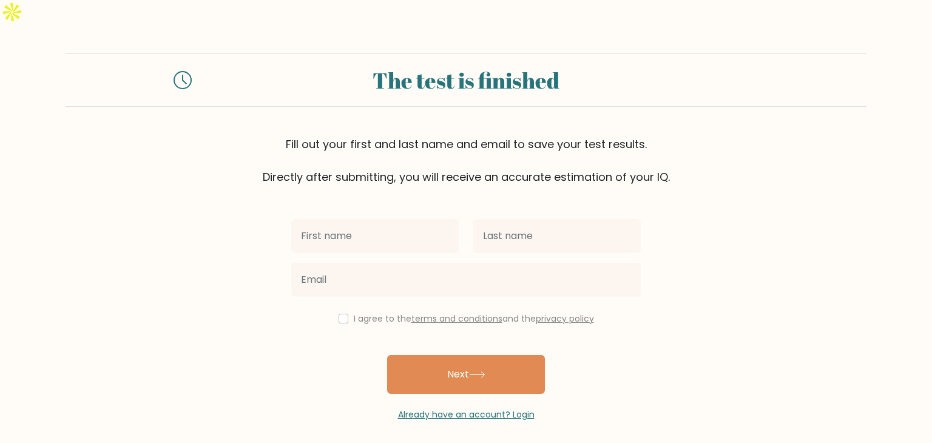
click at [419, 219] on input "text" at bounding box center [374, 236] width 167 height 34
type input "Kristine Mae"
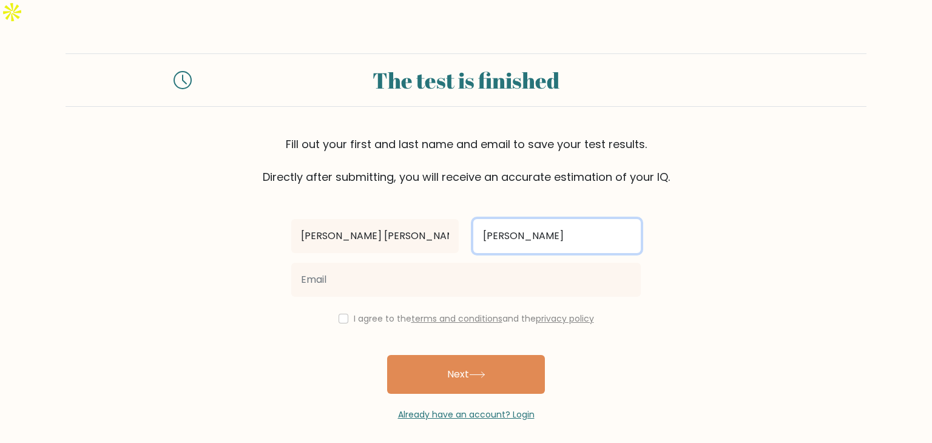
type input "Cruz"
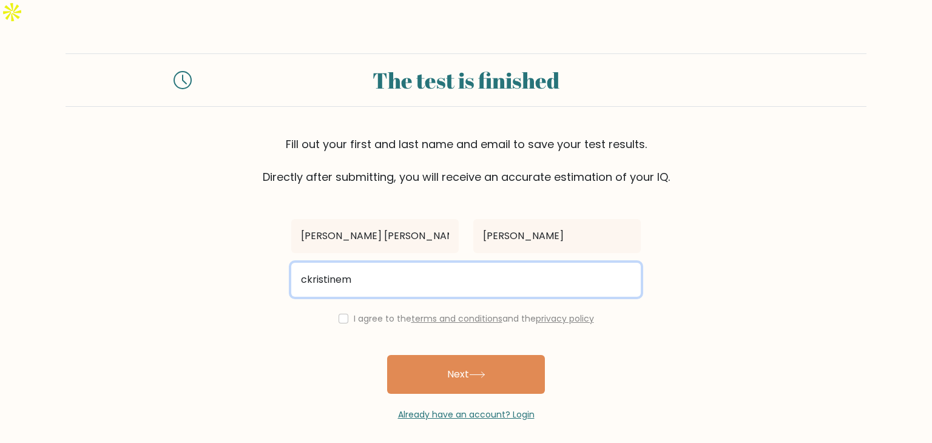
type input "ckristinemae@gmail.com"
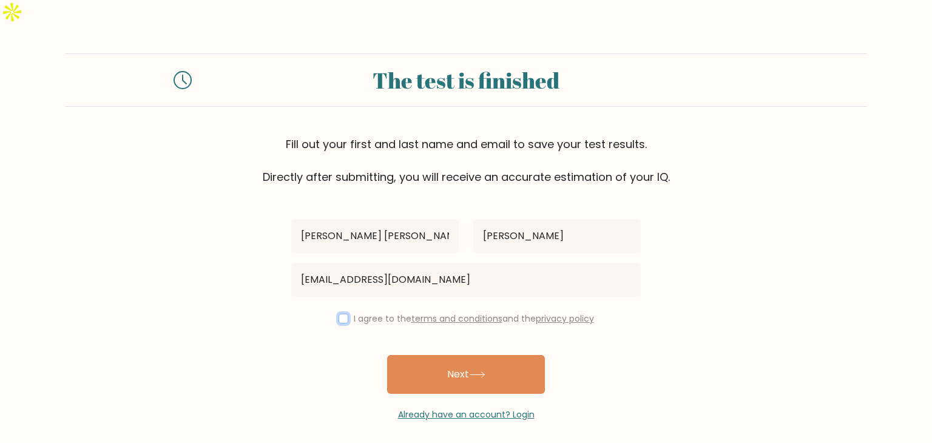
click at [344, 314] on input "checkbox" at bounding box center [344, 319] width 10 height 10
checkbox input "true"
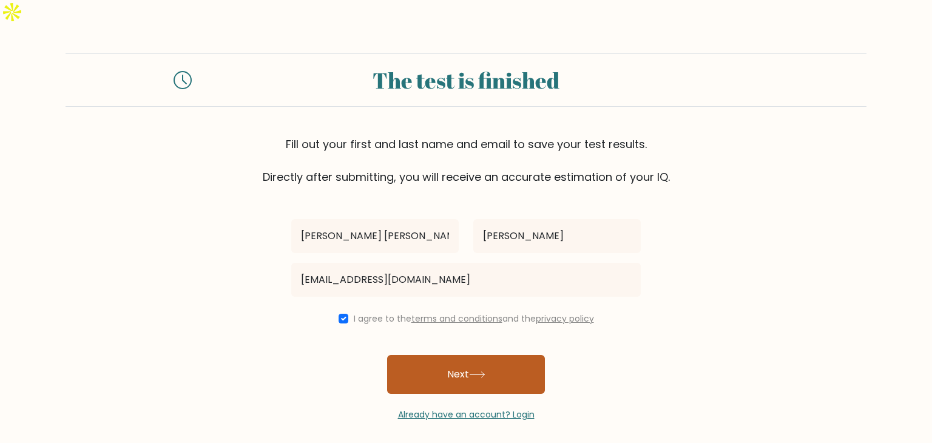
click at [452, 355] on button "Next" at bounding box center [466, 374] width 158 height 39
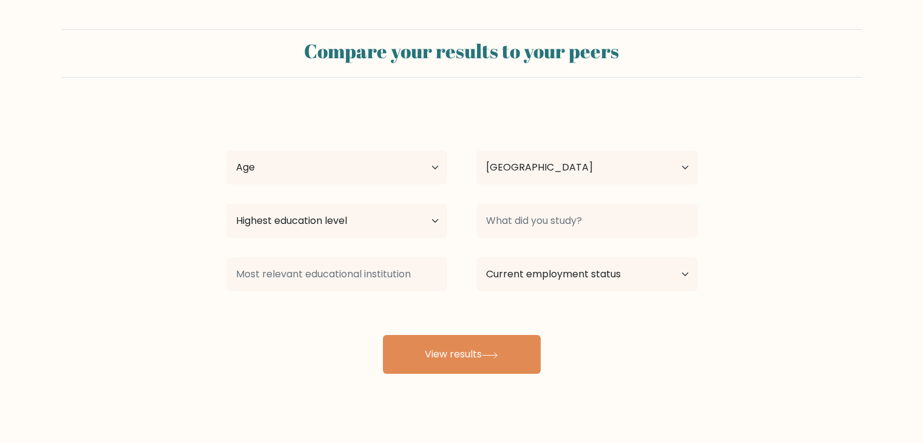
select select "PH"
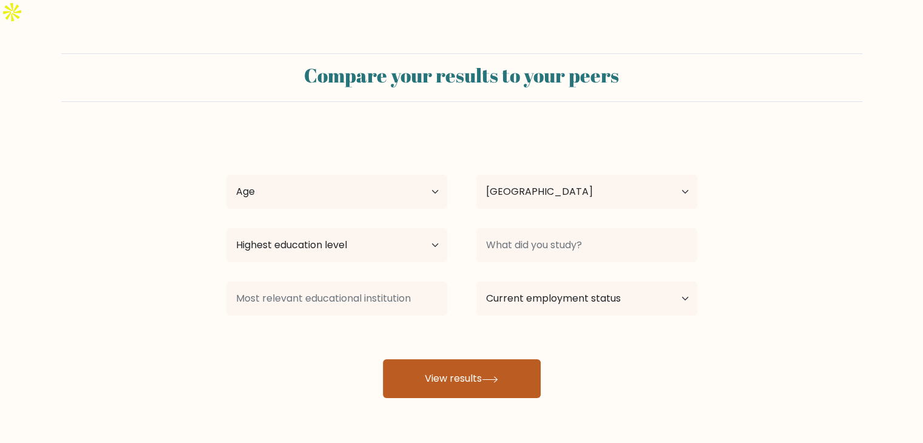
click at [490, 362] on button "View results" at bounding box center [462, 378] width 158 height 39
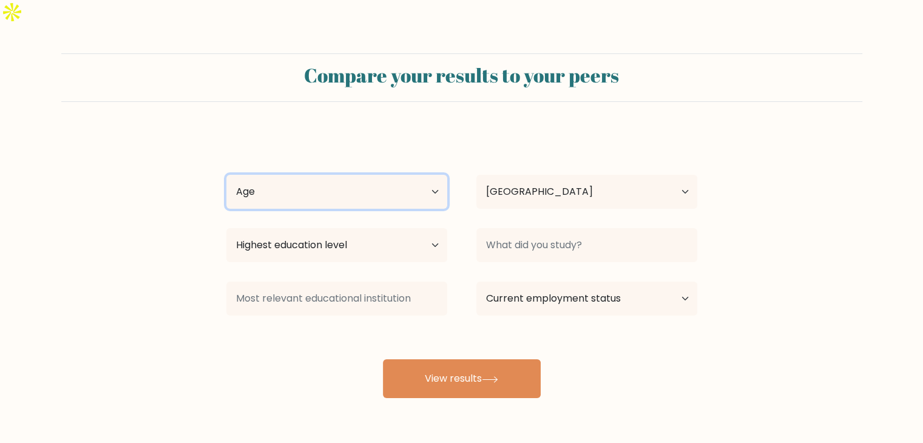
click at [399, 175] on select "Age Under [DEMOGRAPHIC_DATA] [DEMOGRAPHIC_DATA] [DEMOGRAPHIC_DATA] [DEMOGRAPHIC…" at bounding box center [336, 192] width 221 height 34
select select "25_34"
click at [226, 175] on select "Age Under [DEMOGRAPHIC_DATA] [DEMOGRAPHIC_DATA] [DEMOGRAPHIC_DATA] [DEMOGRAPHIC…" at bounding box center [336, 192] width 221 height 34
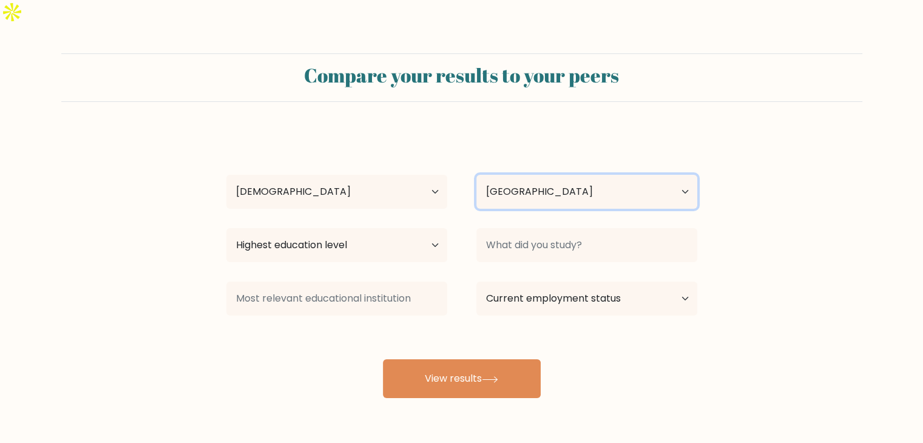
click at [571, 176] on select "Country [GEOGRAPHIC_DATA] [GEOGRAPHIC_DATA] [GEOGRAPHIC_DATA] [US_STATE] [GEOGR…" at bounding box center [586, 192] width 221 height 34
click at [571, 176] on select "Country Afghanistan Albania Algeria American Samoa Andorra Angola Anguilla Anta…" at bounding box center [586, 192] width 221 height 34
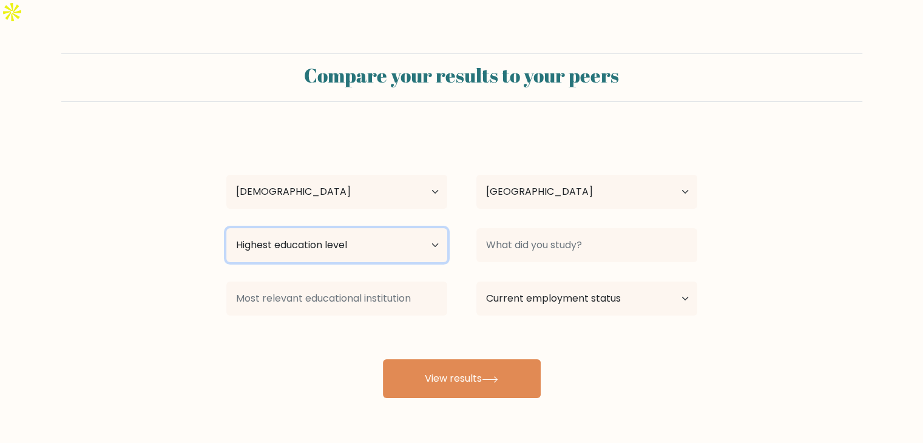
click at [380, 228] on select "Highest education level No schooling Primary Lower Secondary Upper Secondary Oc…" at bounding box center [336, 245] width 221 height 34
select select "bachelors_degree"
click at [226, 228] on select "Highest education level No schooling Primary Lower Secondary Upper Secondary Oc…" at bounding box center [336, 245] width 221 height 34
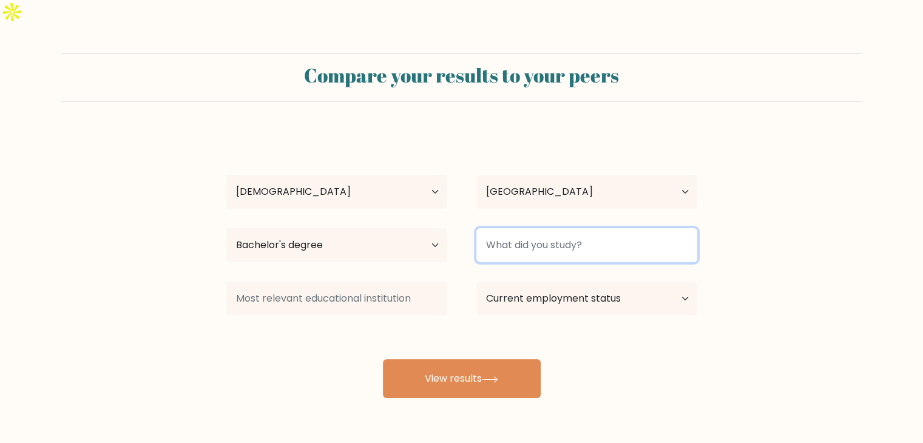
click at [521, 228] on input at bounding box center [586, 245] width 221 height 34
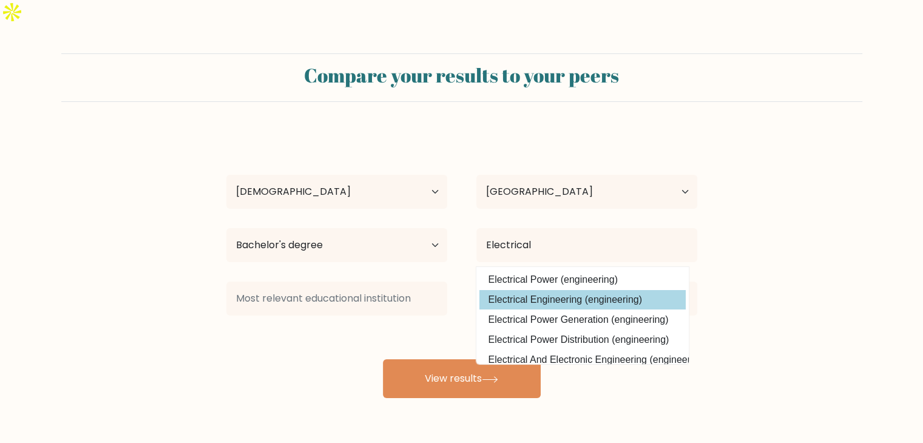
click at [561, 290] on option "Electrical Engineering (engineering)" at bounding box center [582, 299] width 206 height 19
type input "Electrical Engineering"
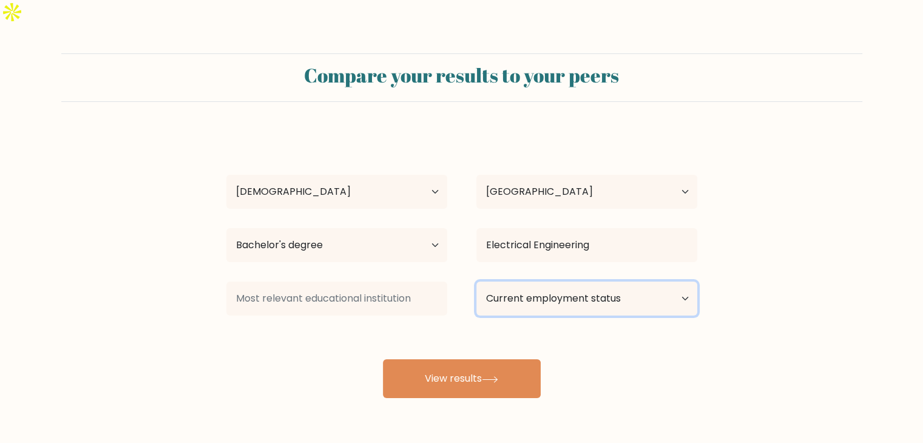
click at [590, 281] on select "Current employment status Employed Student Retired Other / prefer not to answer" at bounding box center [586, 298] width 221 height 34
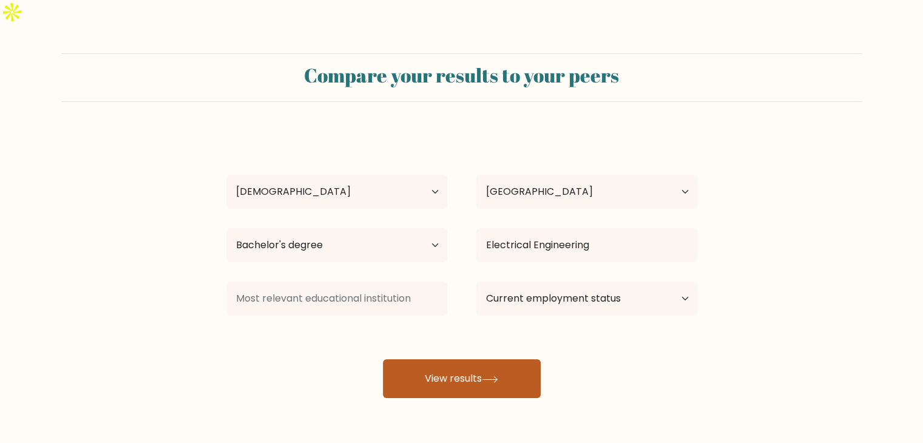
click at [426, 359] on button "View results" at bounding box center [462, 378] width 158 height 39
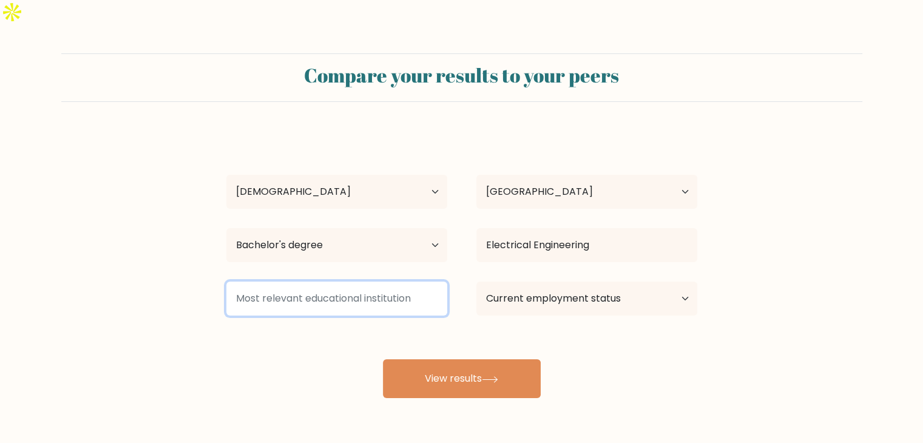
click at [397, 281] on input at bounding box center [336, 298] width 221 height 34
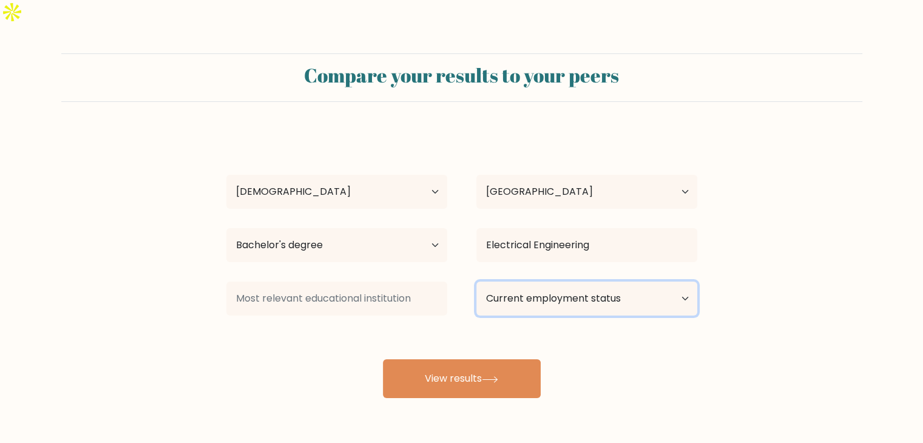
click at [516, 281] on select "Current employment status Employed Student Retired Other / prefer not to answer" at bounding box center [586, 298] width 221 height 34
select select "other"
click at [476, 281] on select "Current employment status Employed Student Retired Other / prefer not to answer" at bounding box center [586, 298] width 221 height 34
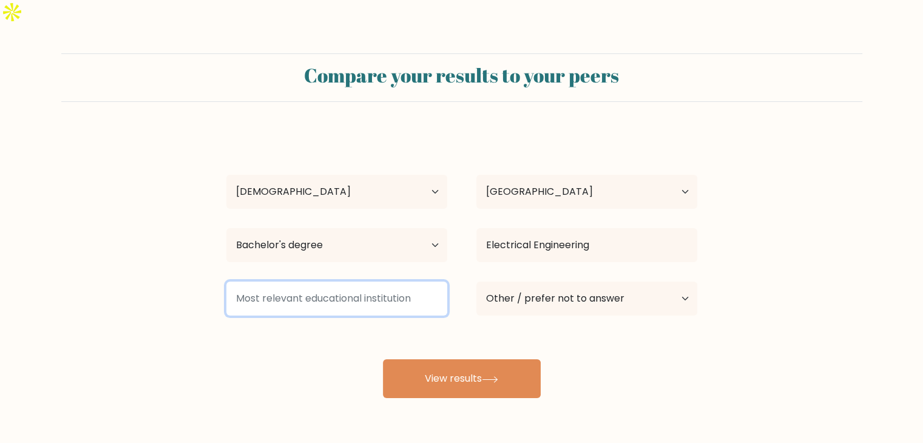
click at [374, 281] on input at bounding box center [336, 298] width 221 height 34
type input "D"
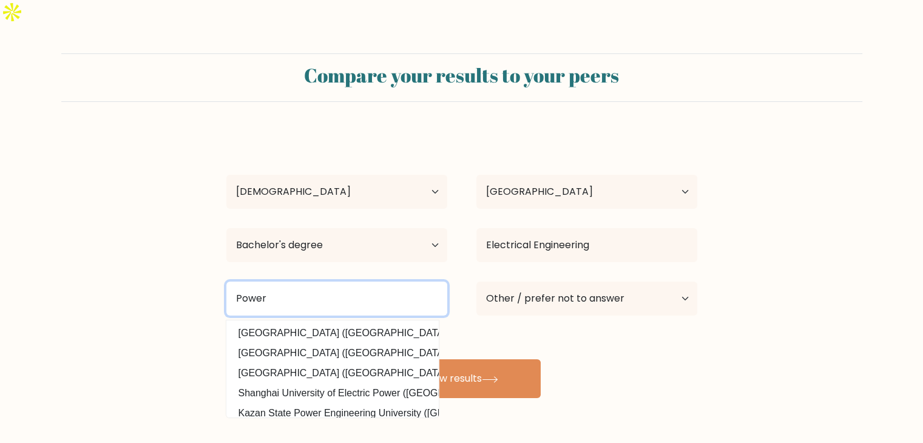
drag, startPoint x: 303, startPoint y: 270, endPoint x: 202, endPoint y: 272, distance: 101.3
click at [202, 272] on form "Compare your results to your peers Kristine Mae Cruz Age Under 18 years old 18-…" at bounding box center [461, 225] width 923 height 345
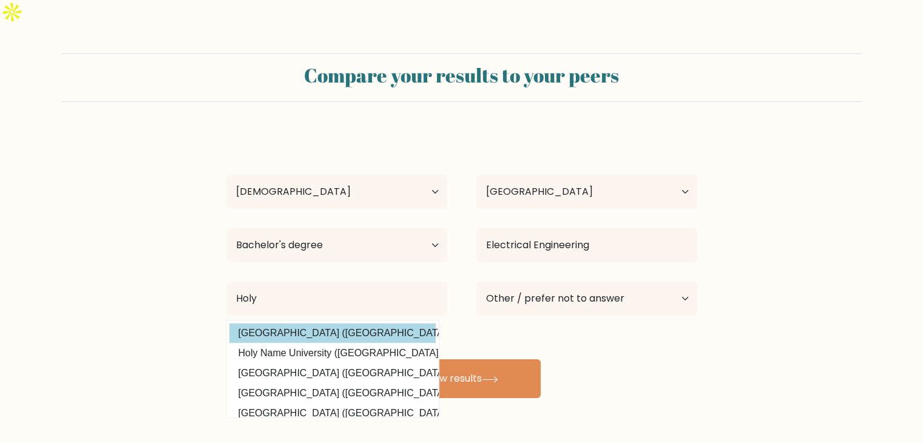
click at [270, 323] on option "Holy Angel University (Philippines)" at bounding box center [332, 332] width 206 height 19
type input "[GEOGRAPHIC_DATA]"
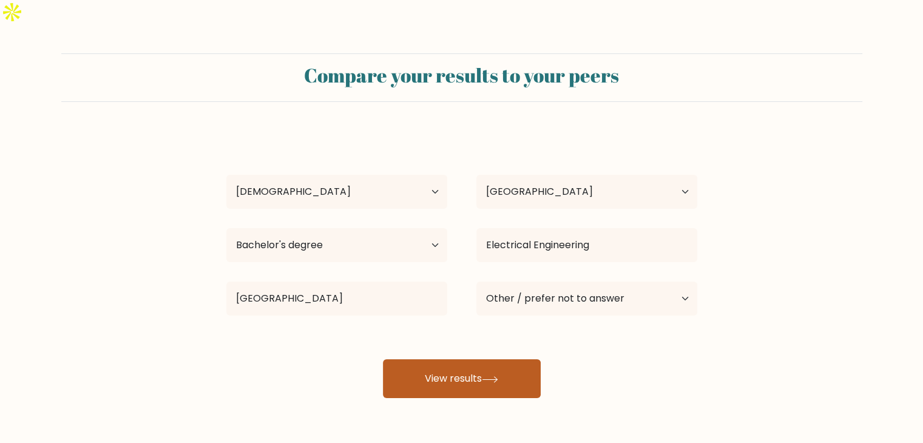
click at [472, 359] on button "View results" at bounding box center [462, 378] width 158 height 39
